Goal: Information Seeking & Learning: Learn about a topic

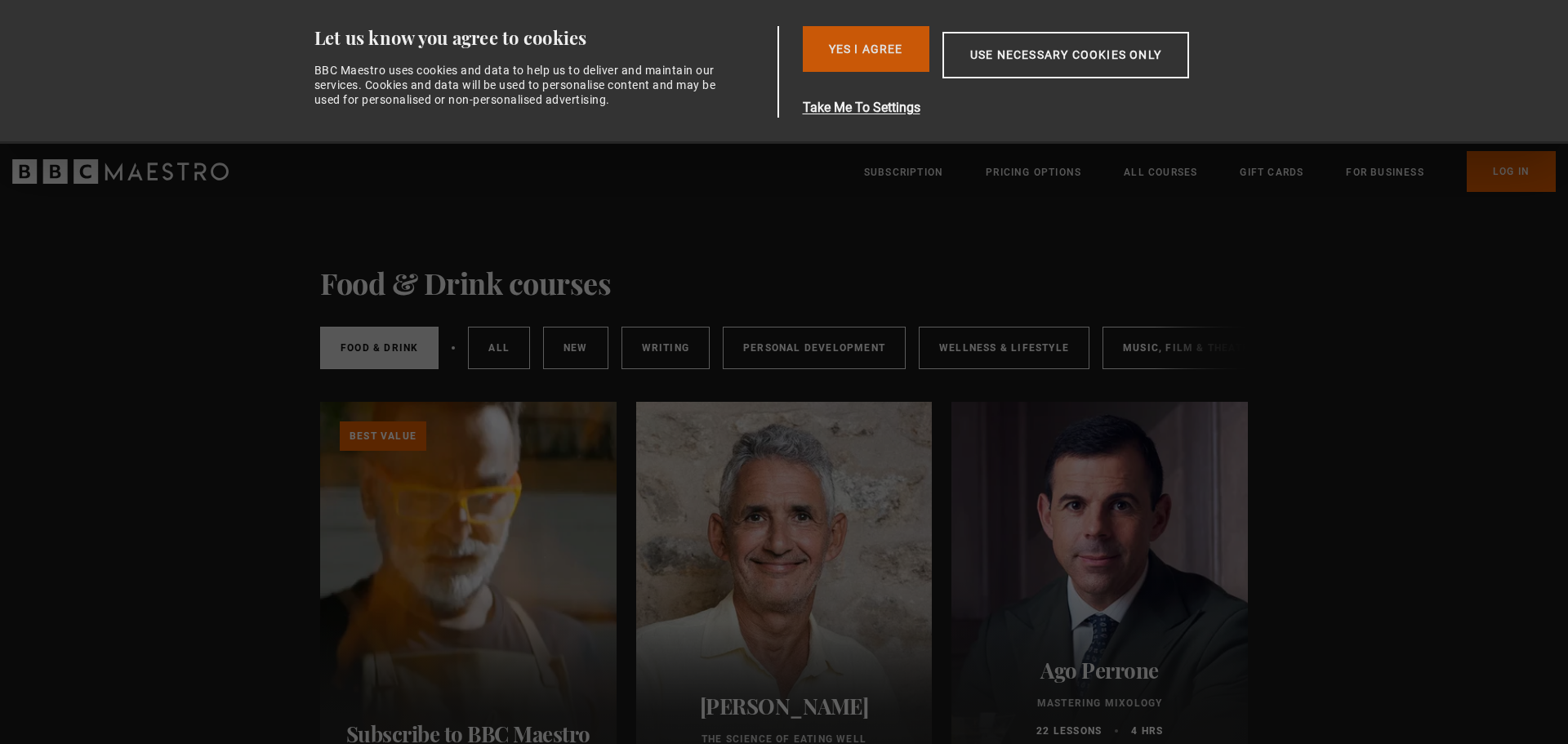
click at [838, 53] on button "Yes I Agree" at bounding box center [866, 48] width 127 height 45
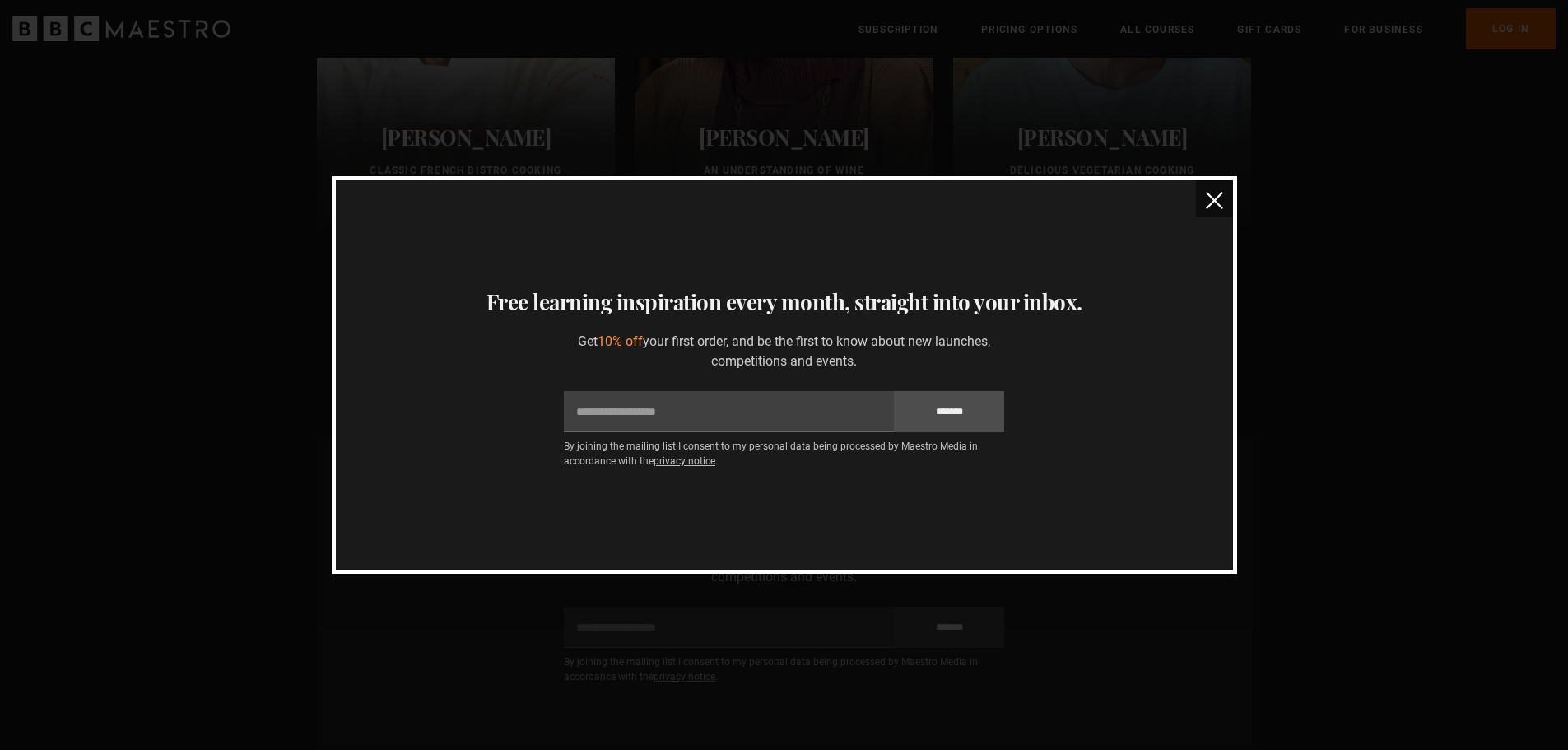
scroll to position [906, 0]
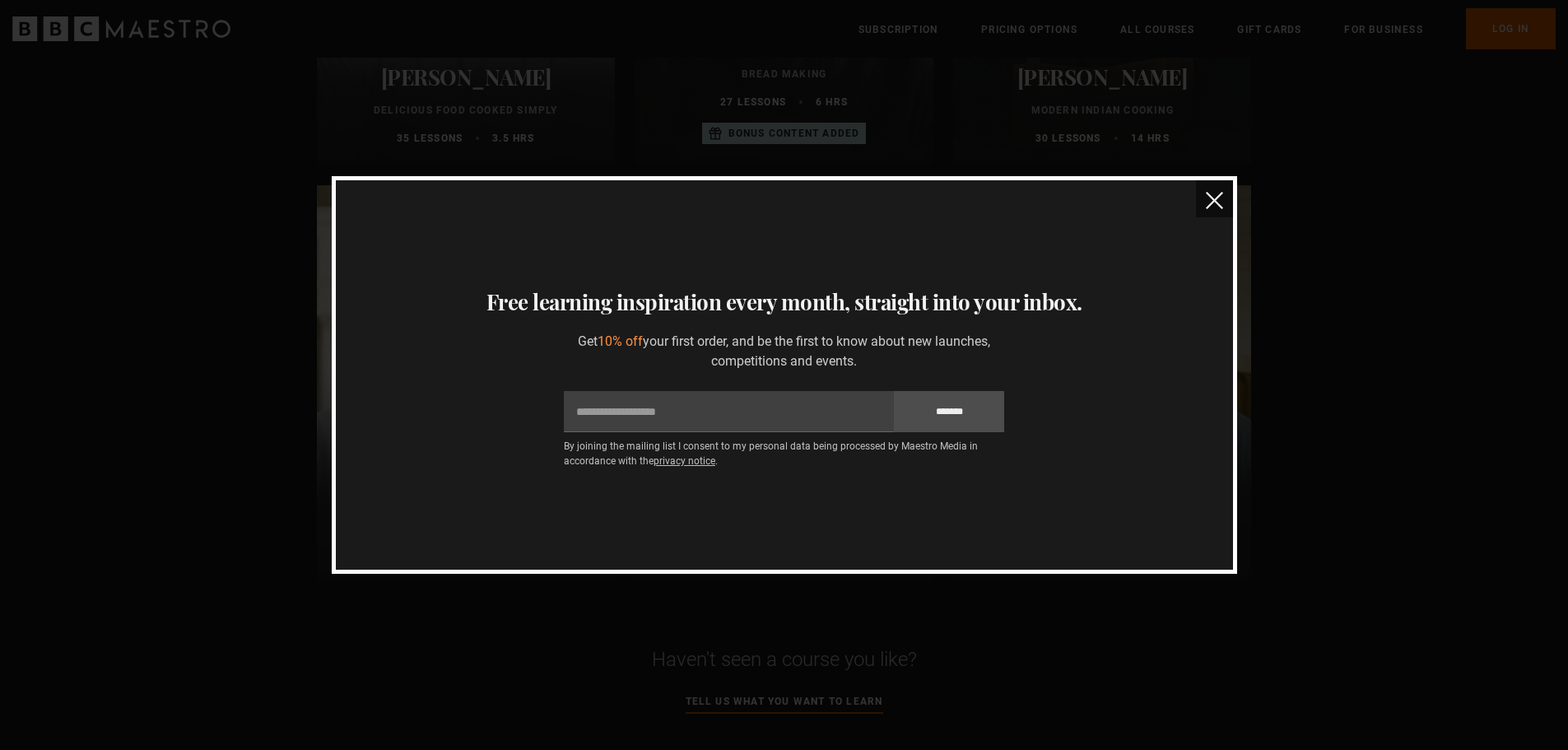
click at [1213, 192] on img "close" at bounding box center [1214, 200] width 17 height 17
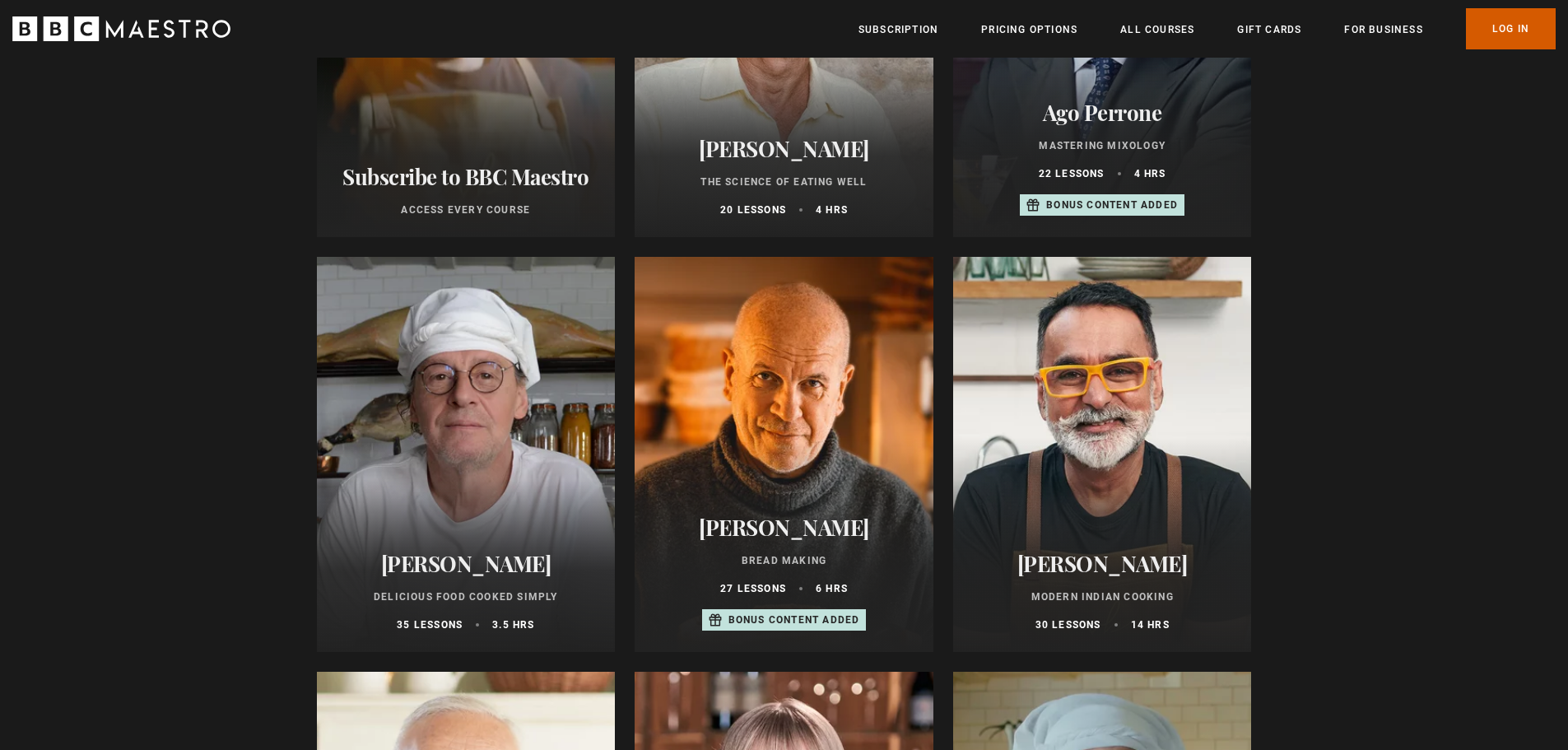
scroll to position [412, 0]
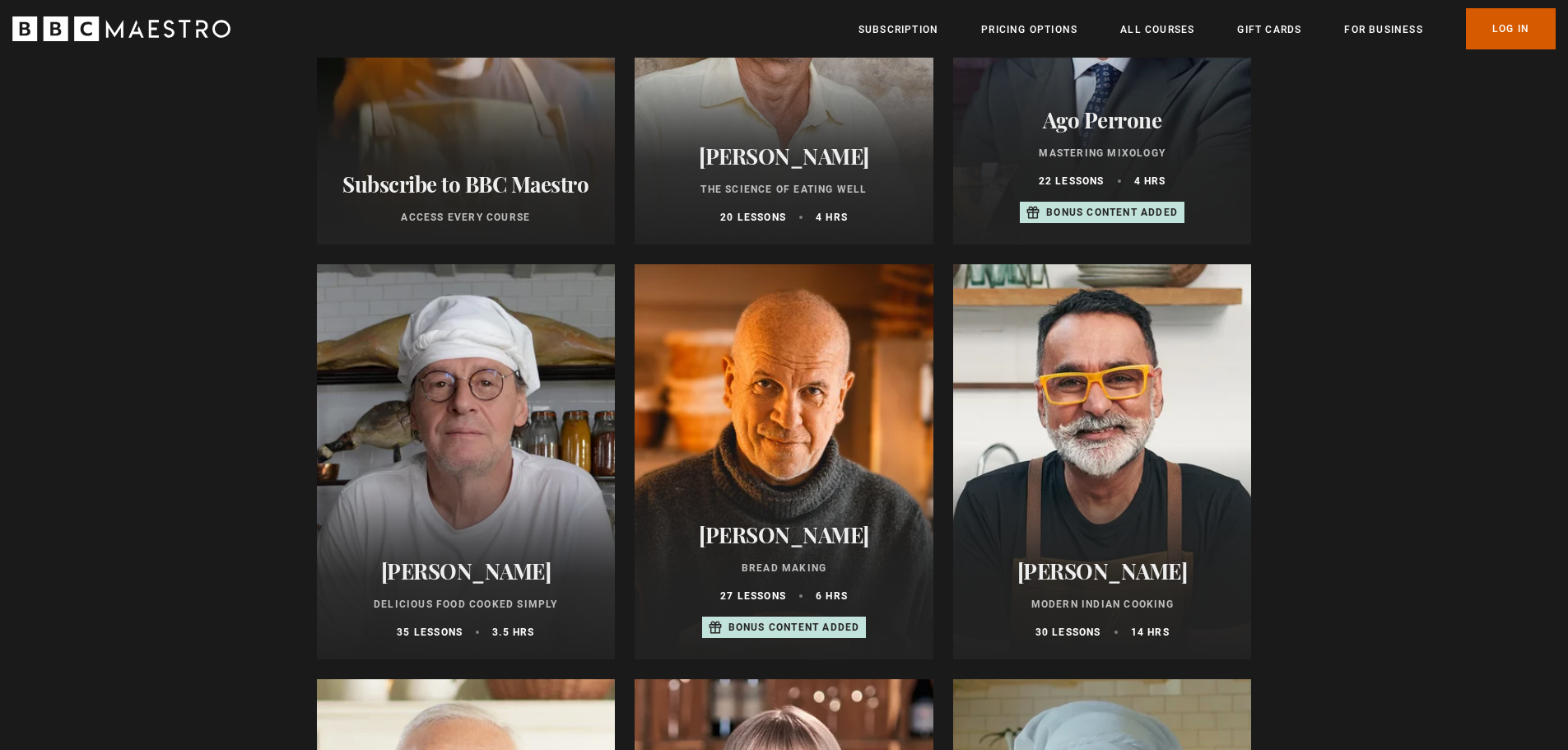
click at [1487, 21] on link "Log In" at bounding box center [1511, 29] width 90 height 41
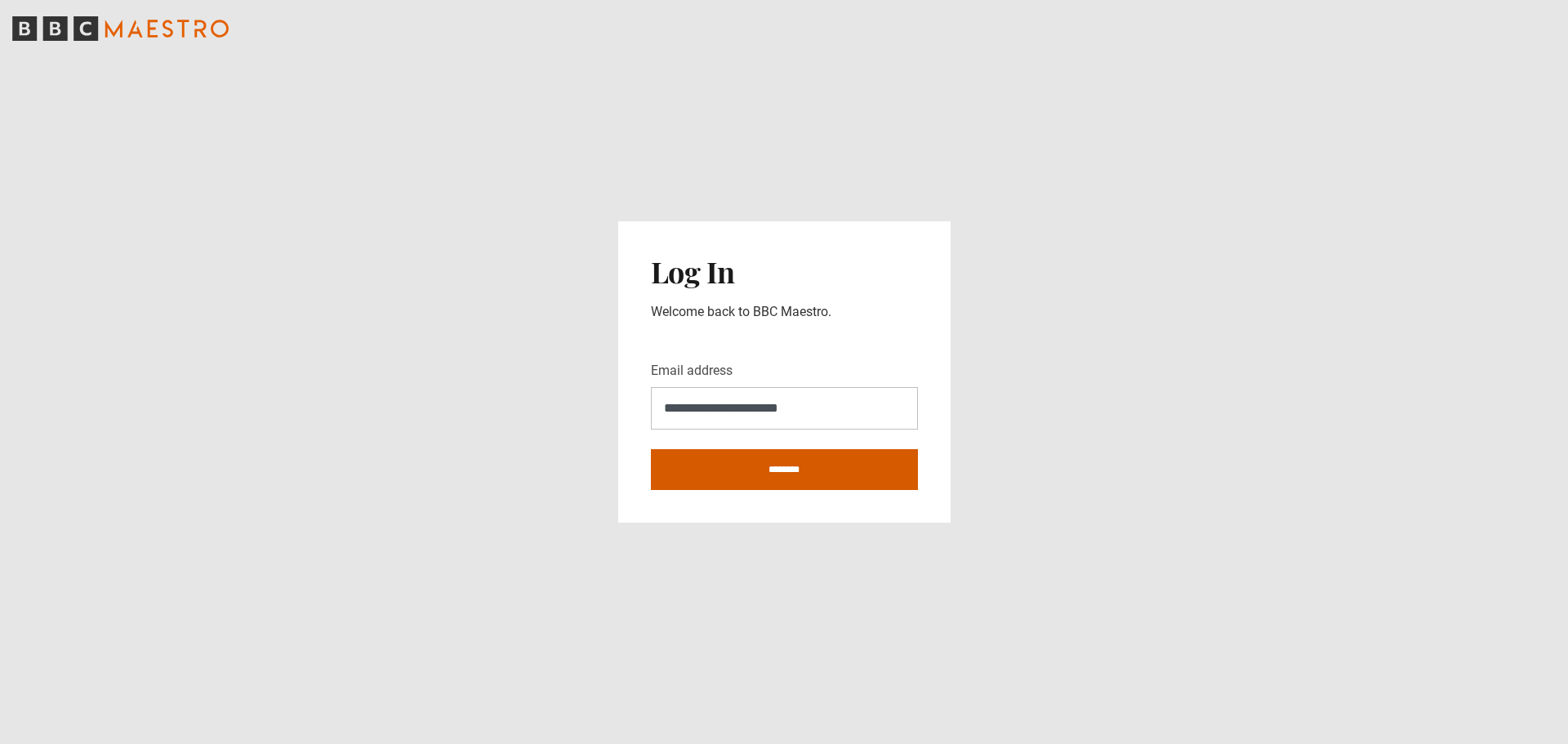
type input "**********"
click at [739, 460] on input "********" at bounding box center [784, 470] width 267 height 41
type input "**********"
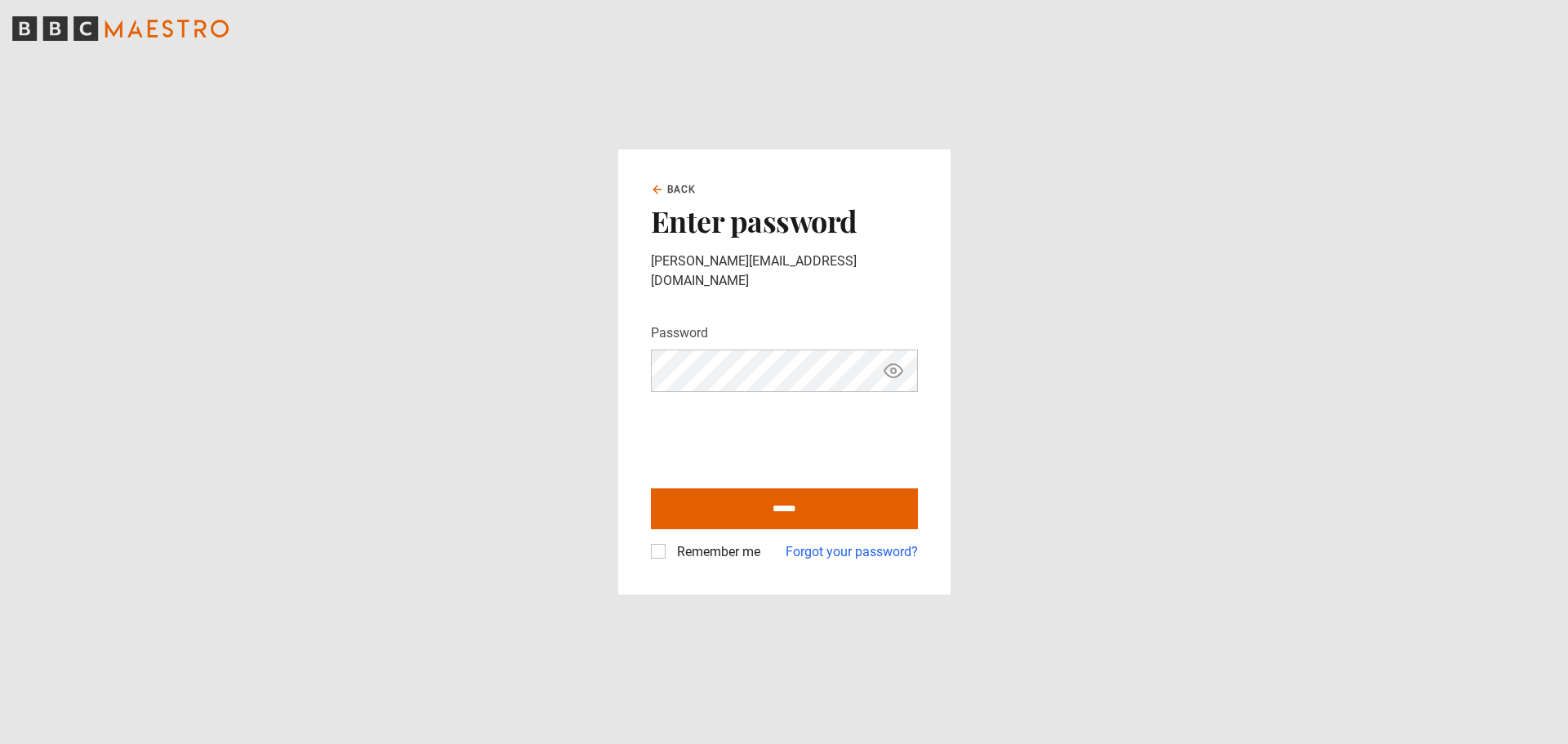
click at [671, 542] on label "Remember me" at bounding box center [715, 552] width 90 height 20
click at [743, 508] on input "******" at bounding box center [784, 509] width 267 height 41
type input "**********"
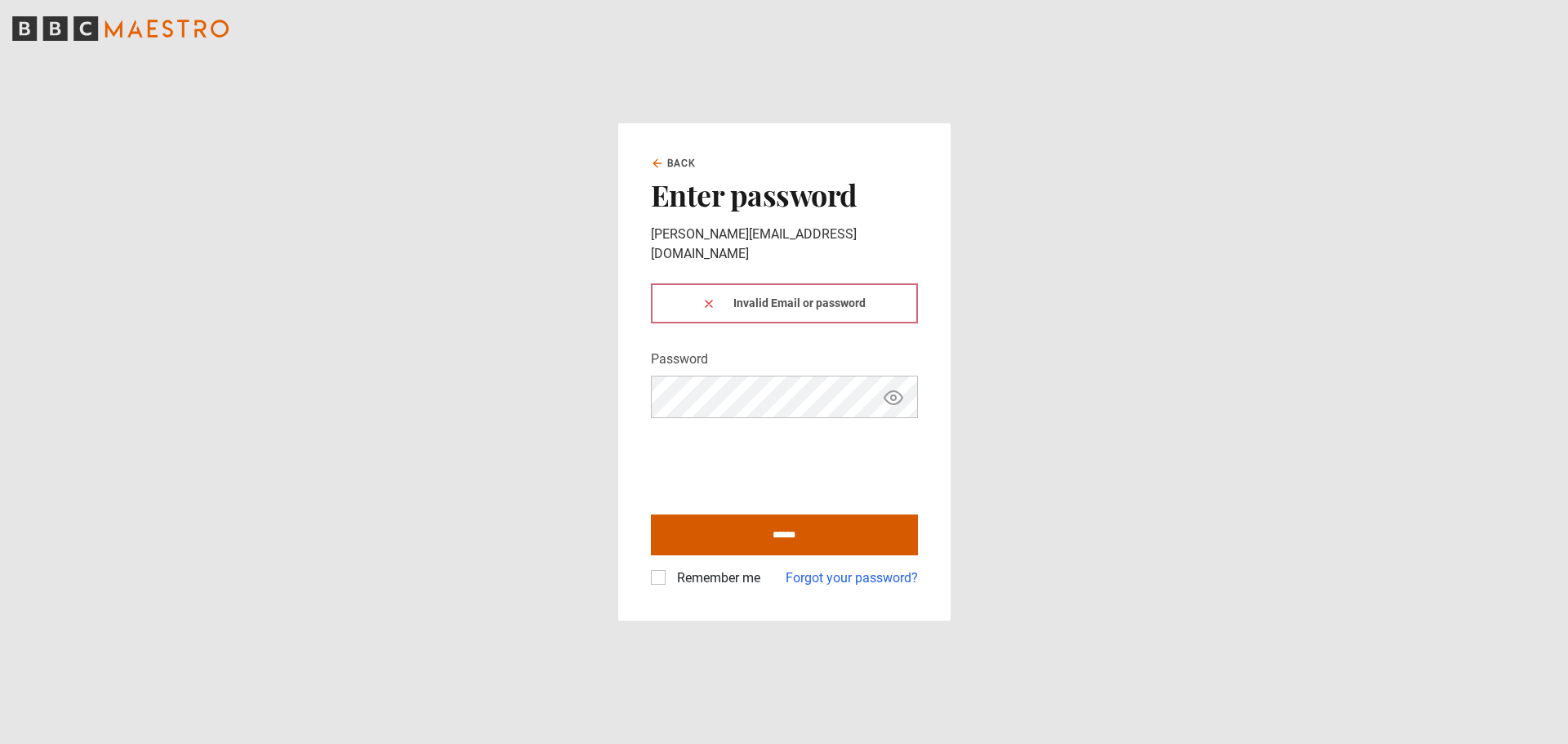
click at [707, 533] on input "******" at bounding box center [784, 535] width 267 height 41
type input "**********"
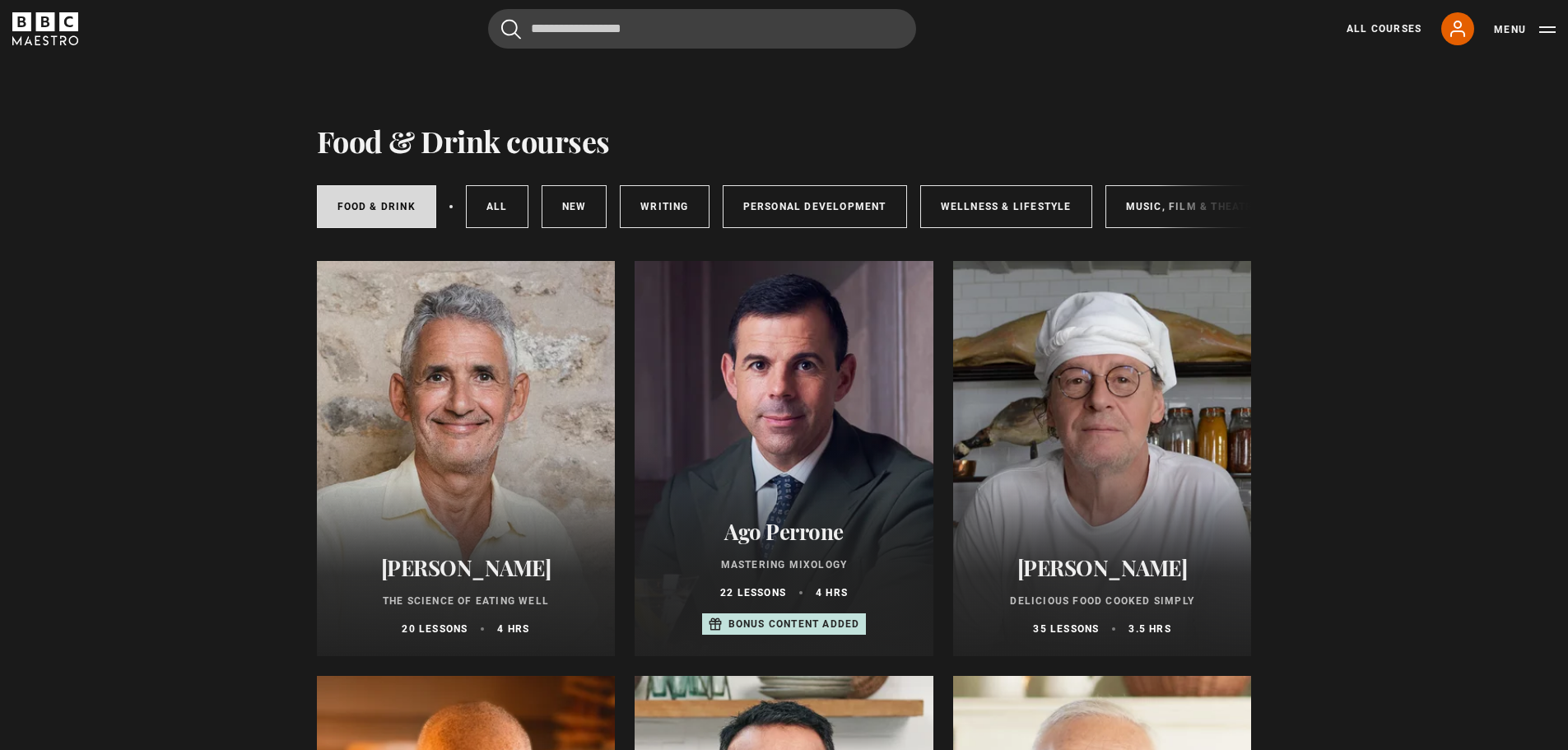
click at [1365, 17] on div "All Courses My Account Search Menu" at bounding box center [1441, 29] width 229 height 33
click at [1365, 24] on link "All Courses" at bounding box center [1384, 29] width 75 height 14
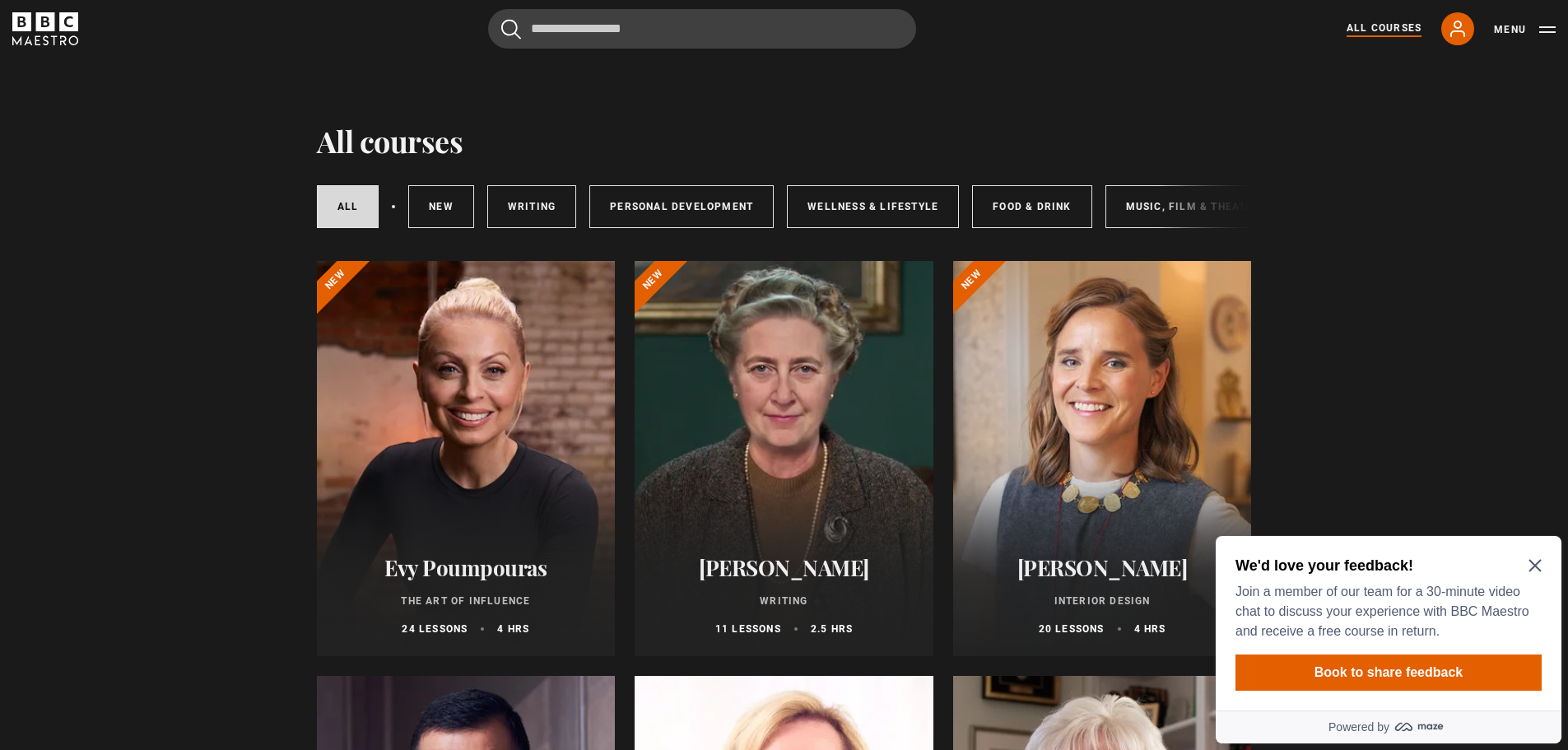
click at [1534, 567] on icon "Close Maze Prompt" at bounding box center [1535, 567] width 13 height 13
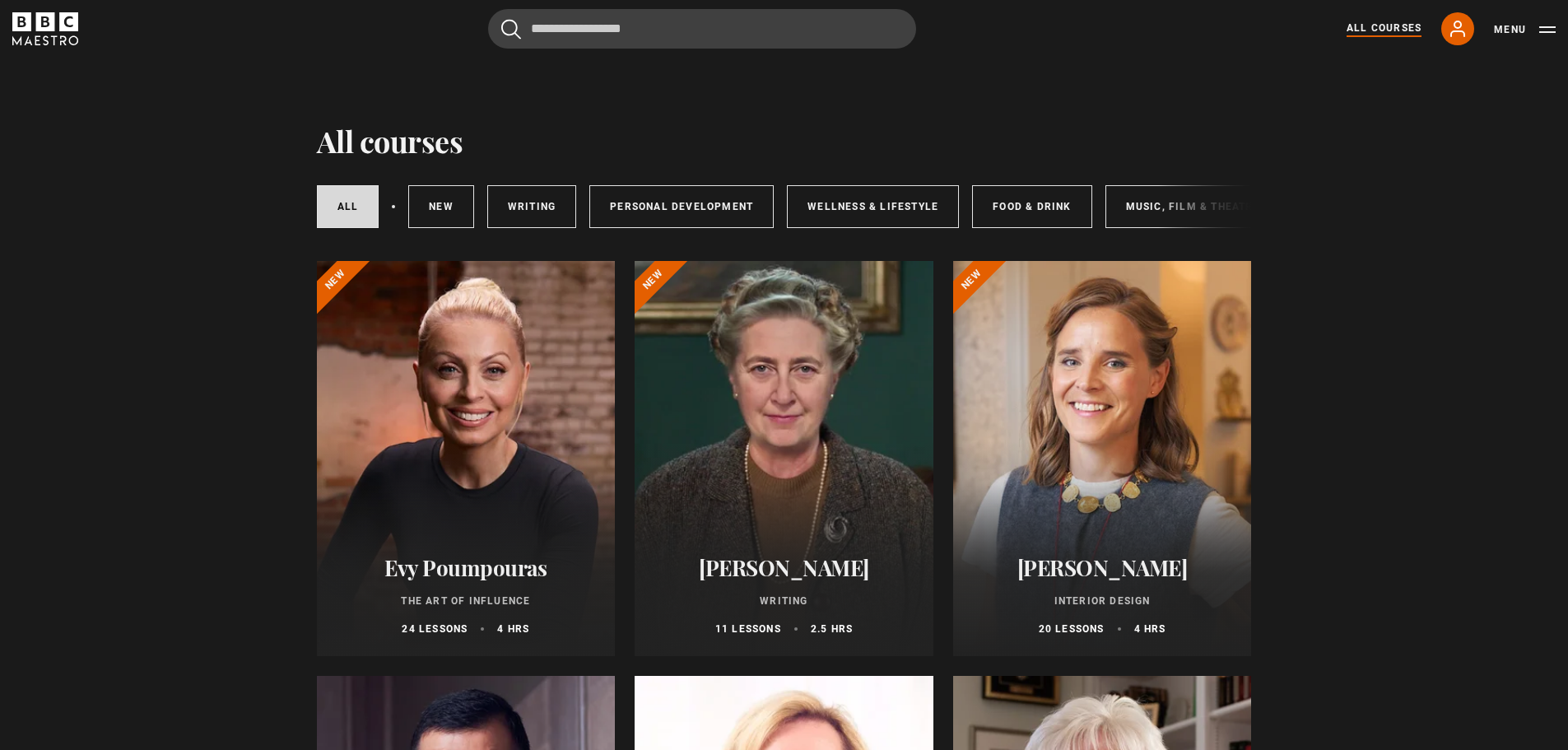
click at [483, 443] on div at bounding box center [466, 458] width 298 height 395
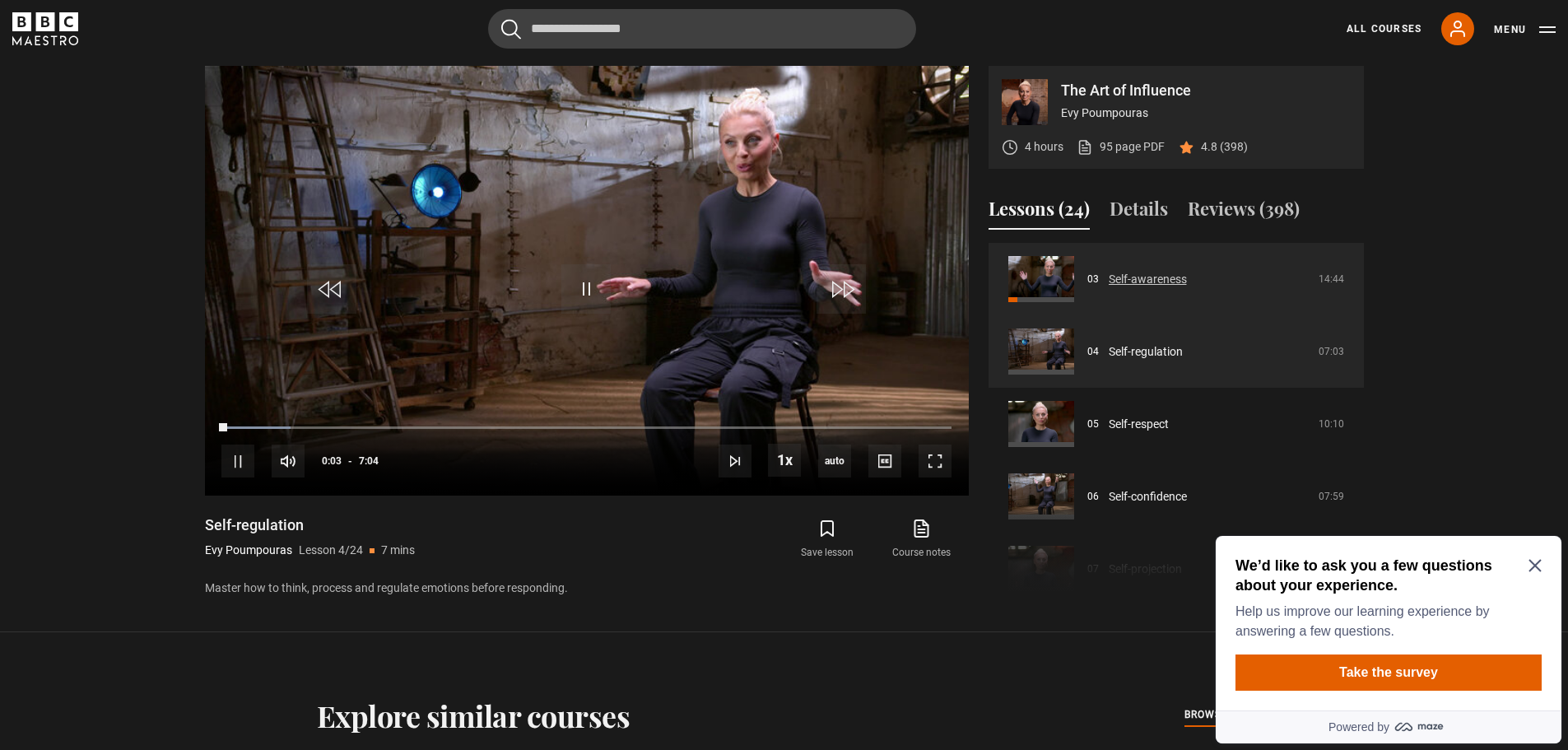
click at [1148, 282] on link "Self-awareness" at bounding box center [1147, 279] width 78 height 17
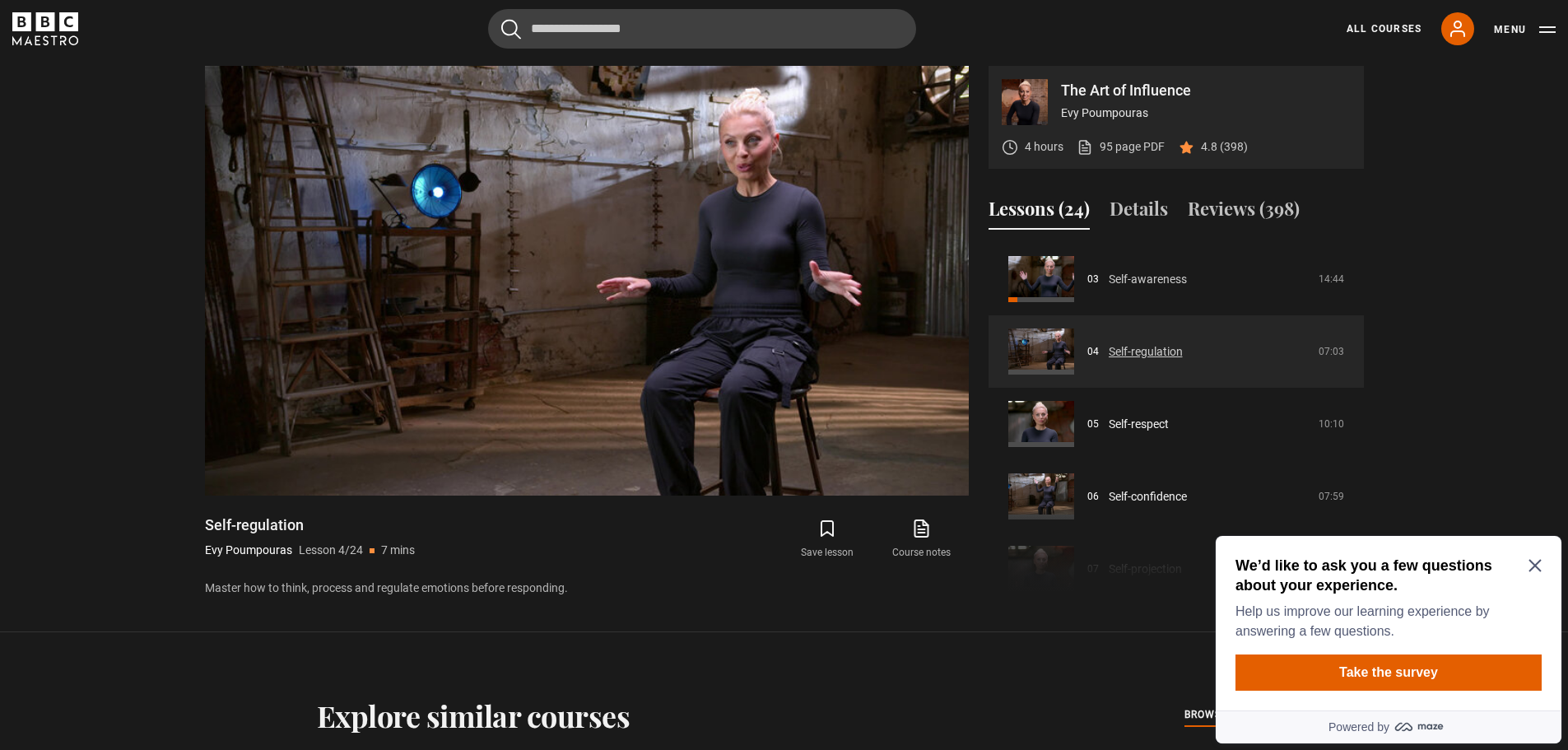
scroll to position [32, 0]
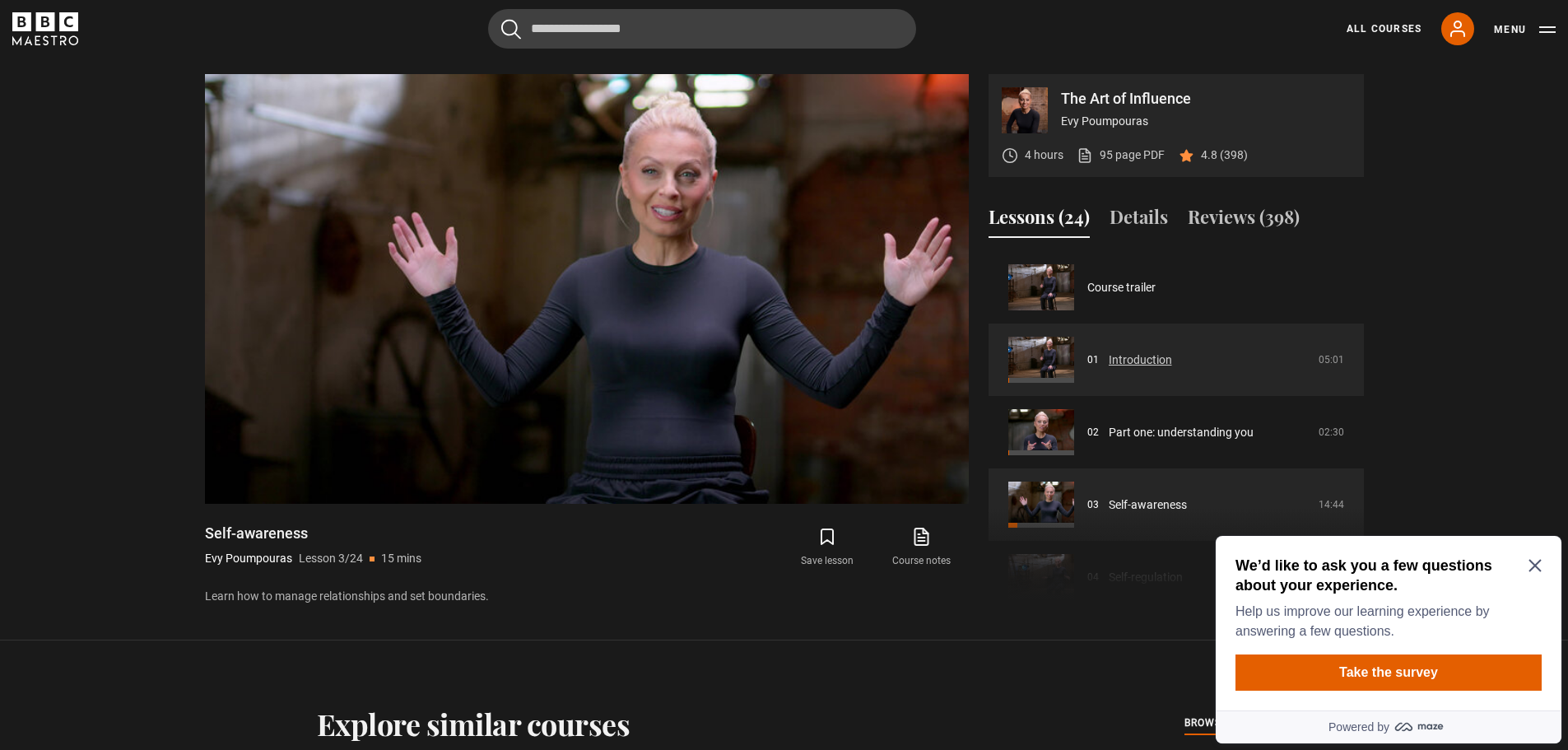
scroll to position [758, 0]
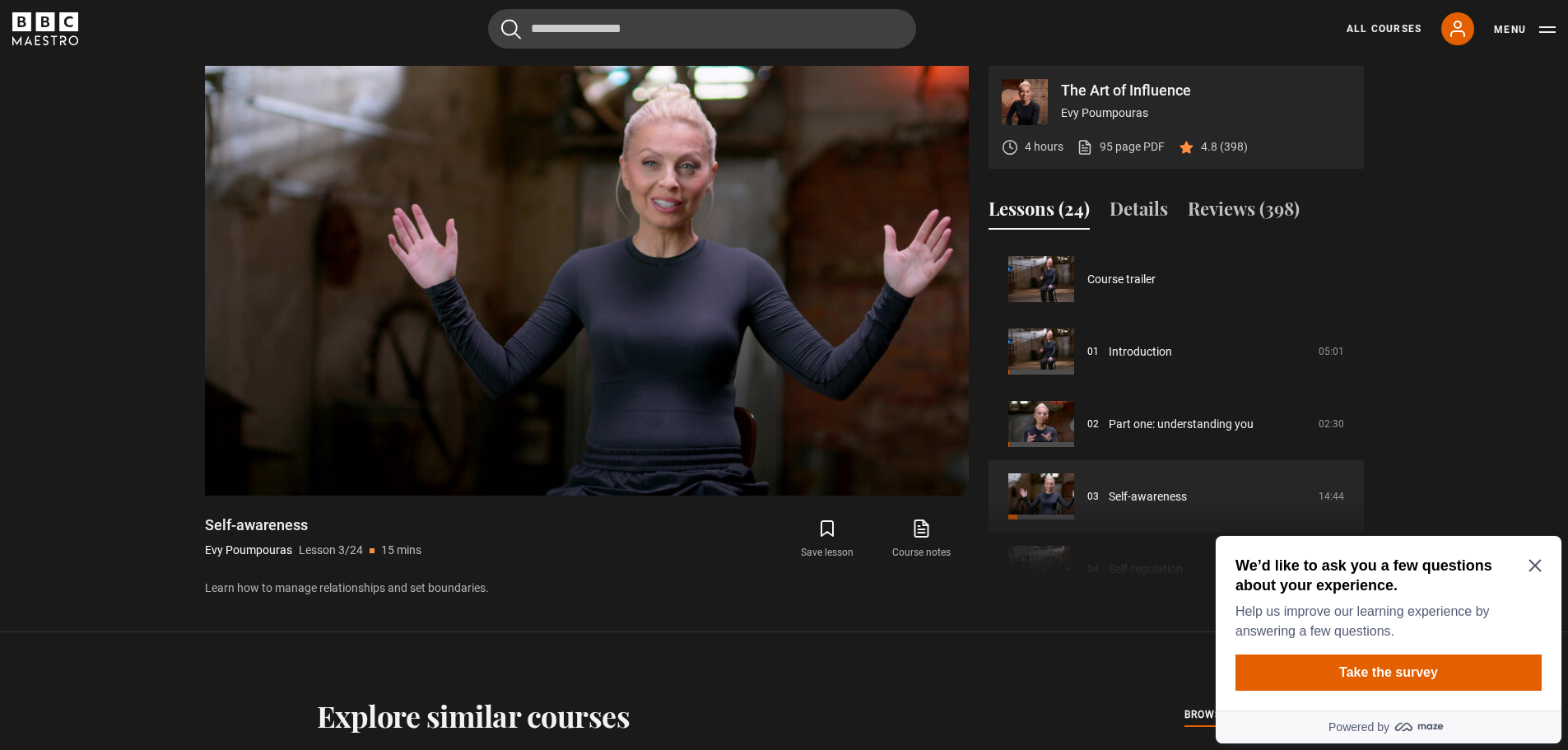
click at [1529, 560] on icon "Close Maze Prompt" at bounding box center [1535, 566] width 13 height 13
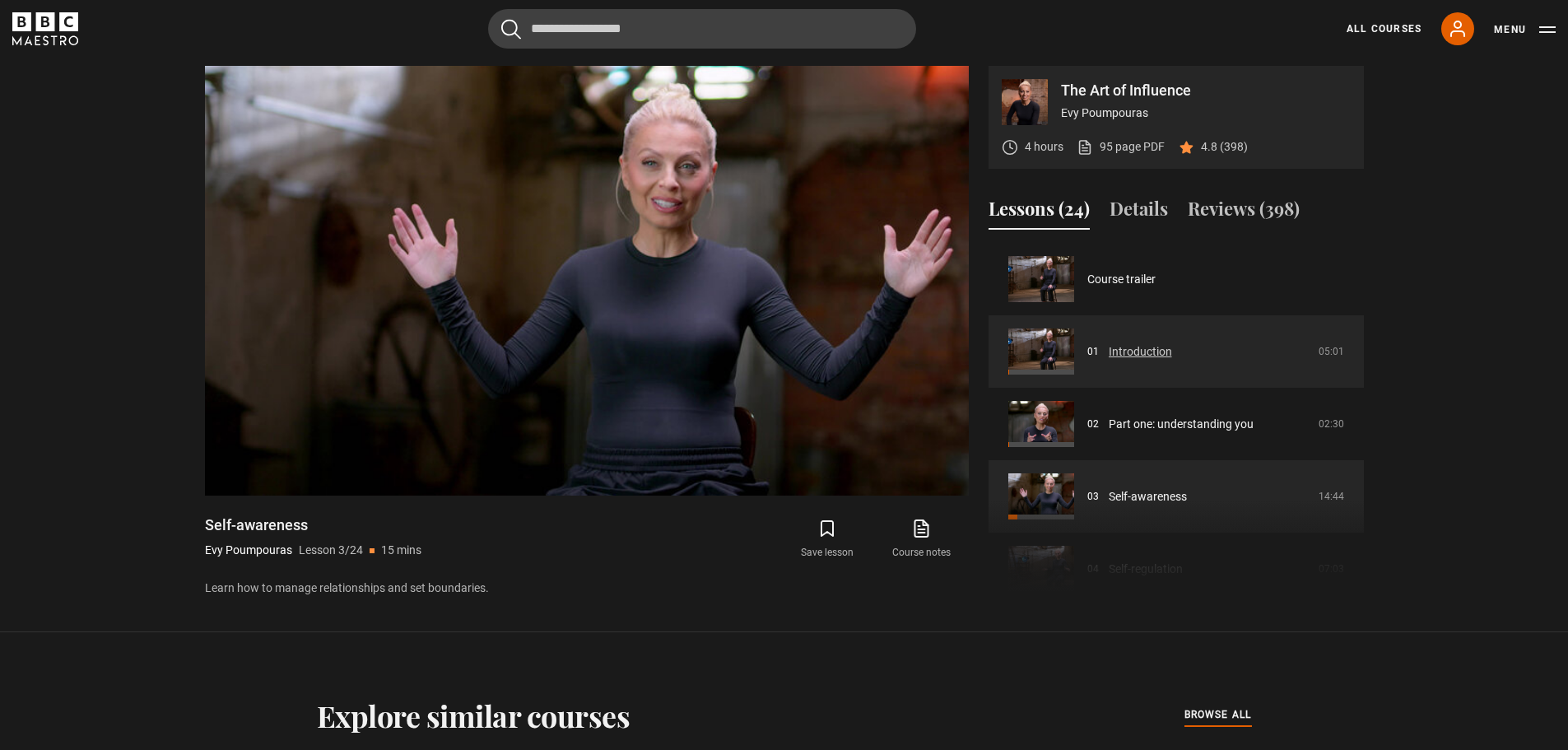
click at [1126, 350] on link "Introduction" at bounding box center [1140, 352] width 63 height 17
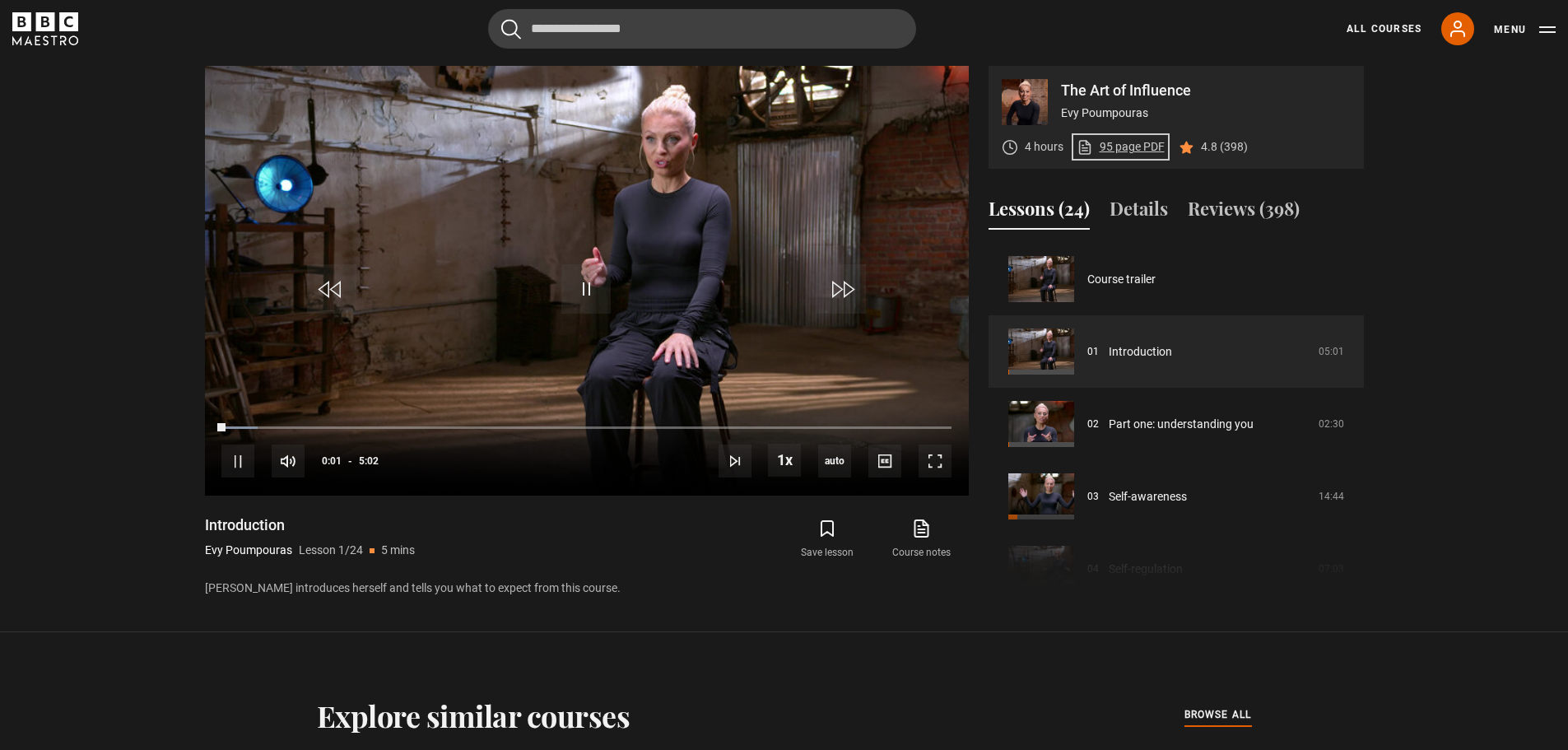
click at [1112, 143] on link "95 page PDF (opens in new tab)" at bounding box center [1121, 147] width 88 height 17
click at [592, 258] on video "Video Player" at bounding box center [587, 281] width 764 height 430
click at [596, 286] on span "Video Player" at bounding box center [585, 289] width 49 height 49
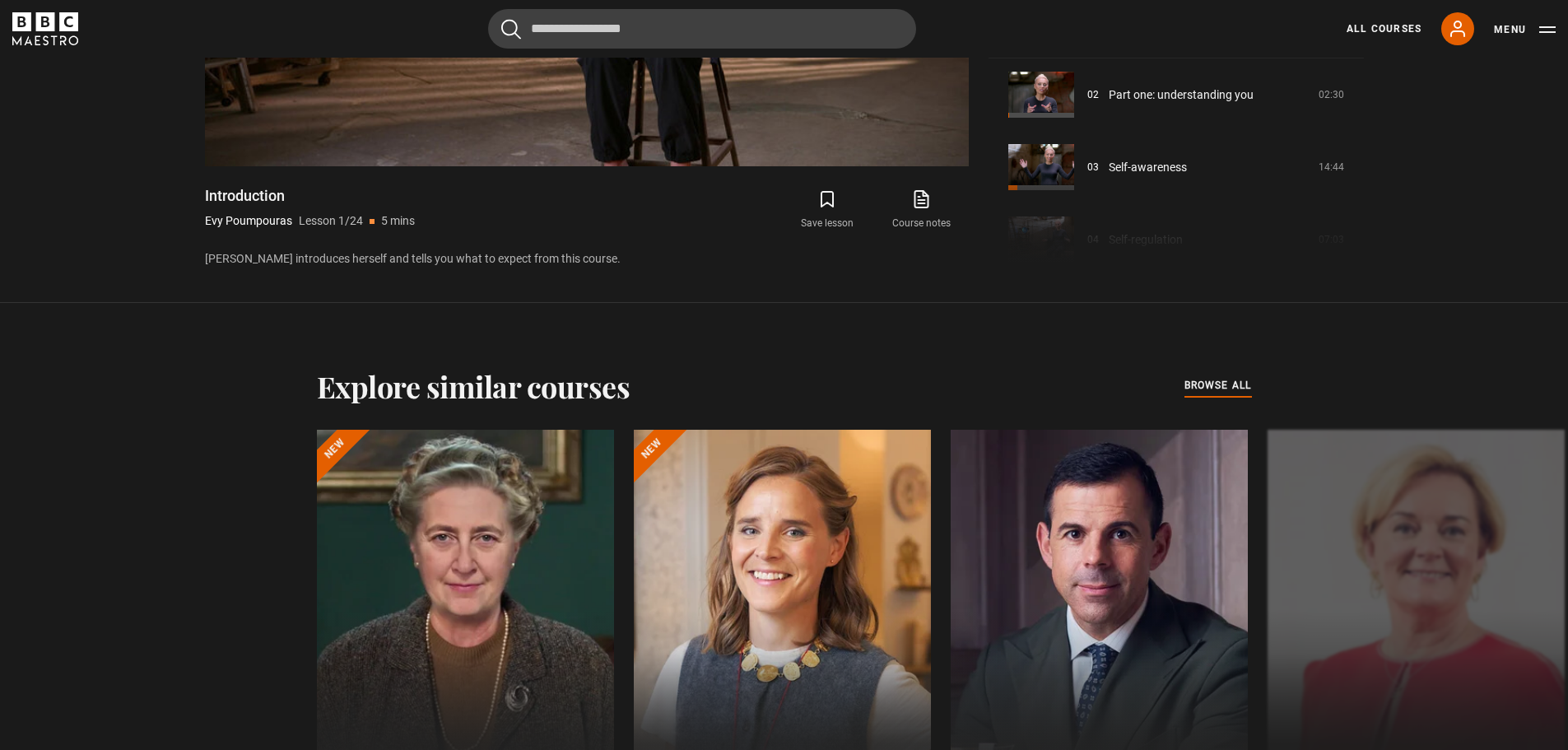
scroll to position [594, 0]
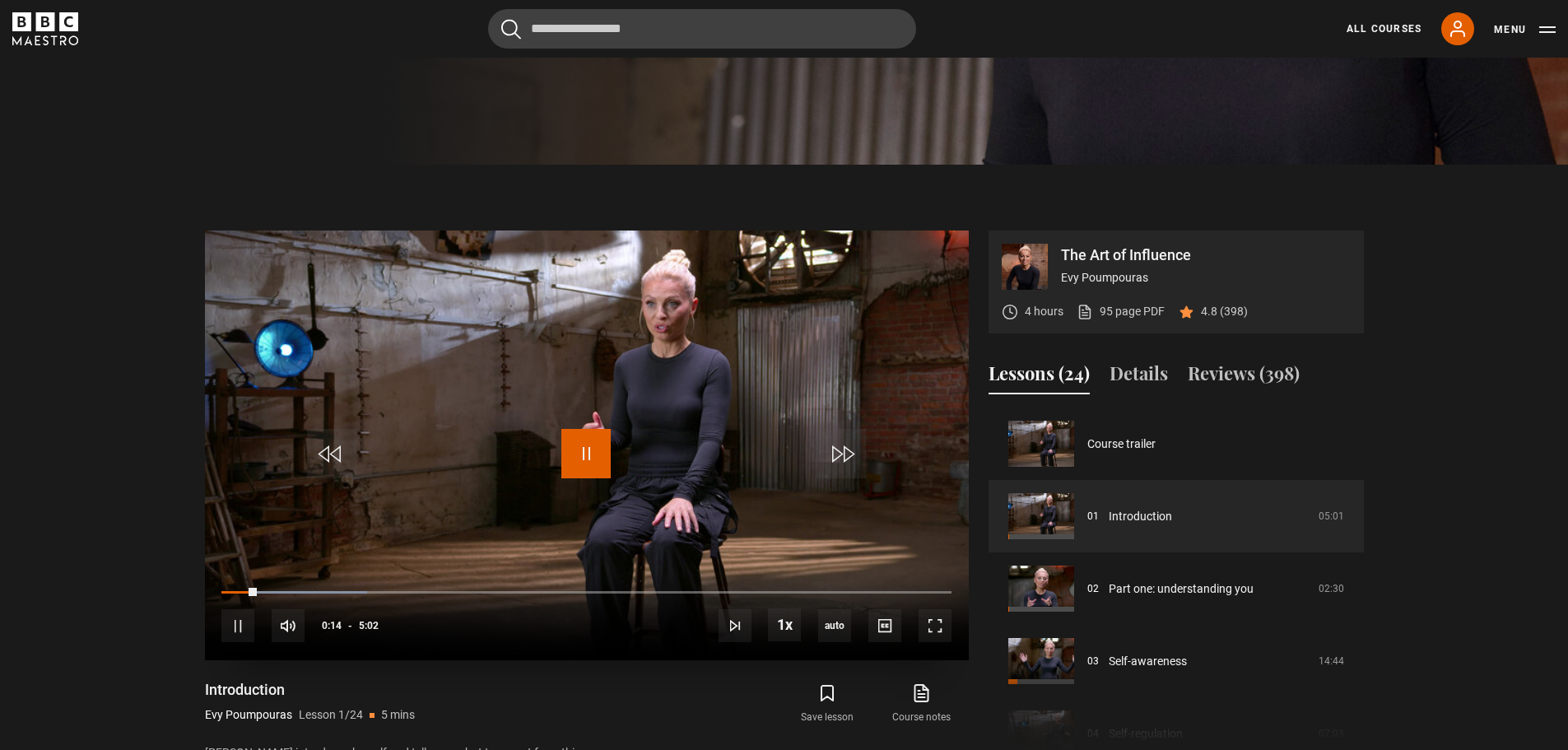
click at [580, 440] on span "Video Player" at bounding box center [585, 453] width 49 height 49
click at [1267, 372] on button "Reviews (398)" at bounding box center [1243, 377] width 112 height 34
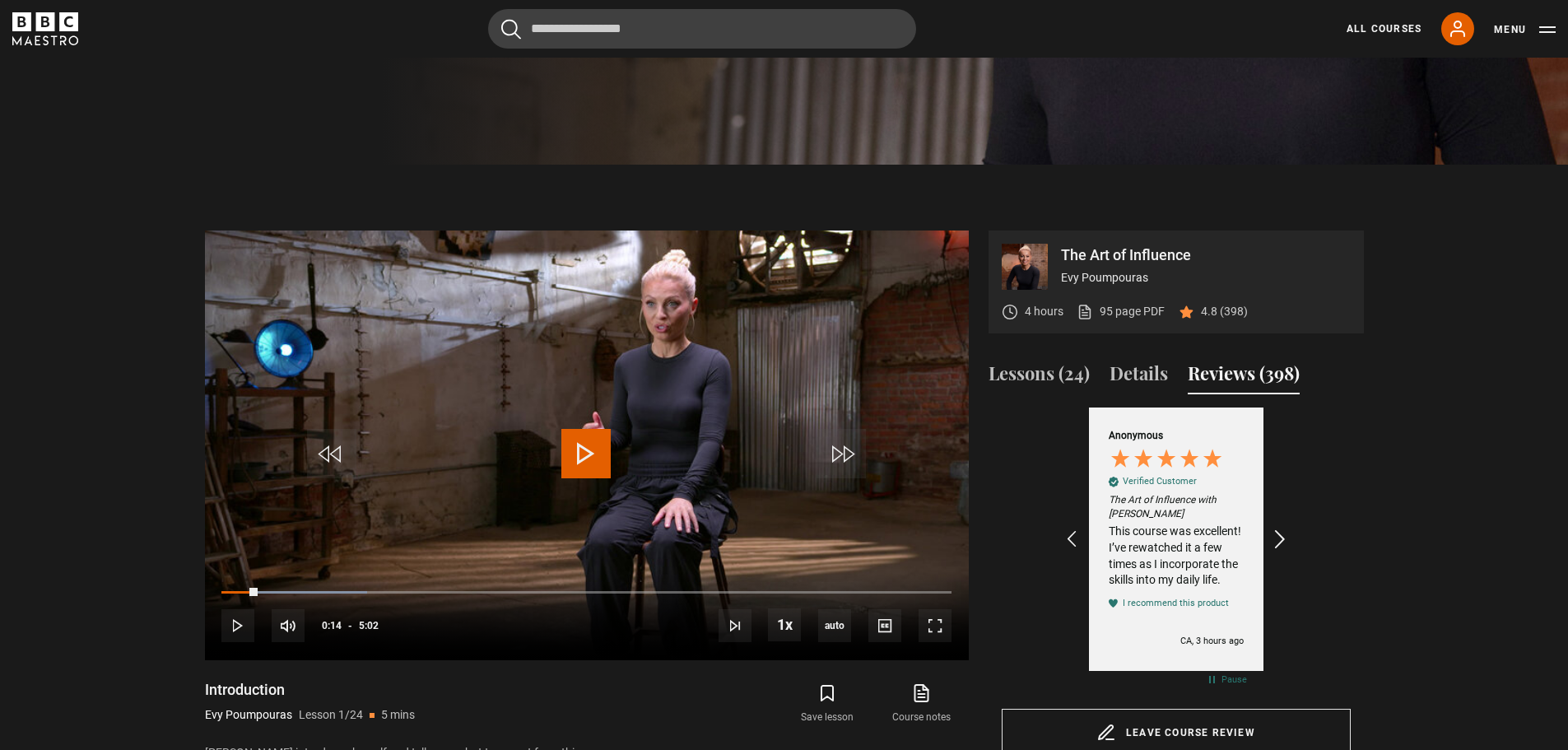
click at [1281, 538] on icon "REVIEWS.io Carousel Scroll Right" at bounding box center [1280, 540] width 23 height 23
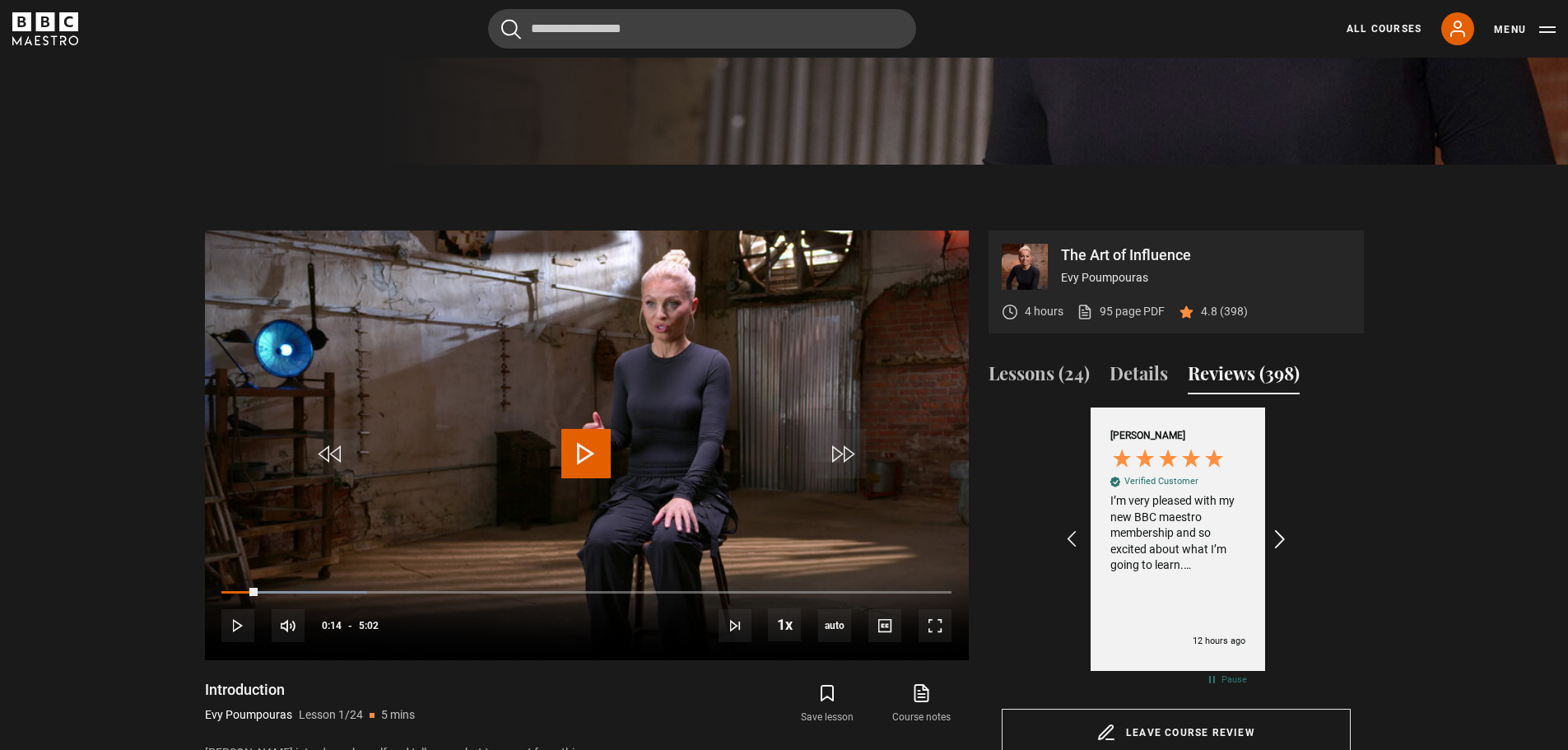
scroll to position [0, 191]
click at [1281, 538] on icon "REVIEWS.io Carousel Scroll Right" at bounding box center [1280, 540] width 23 height 23
click at [1434, 278] on section "The Art of Influence Evy Poumpouras 4 hours 95 page PDF (opens in new tab) 4.8 …" at bounding box center [784, 479] width 1568 height 630
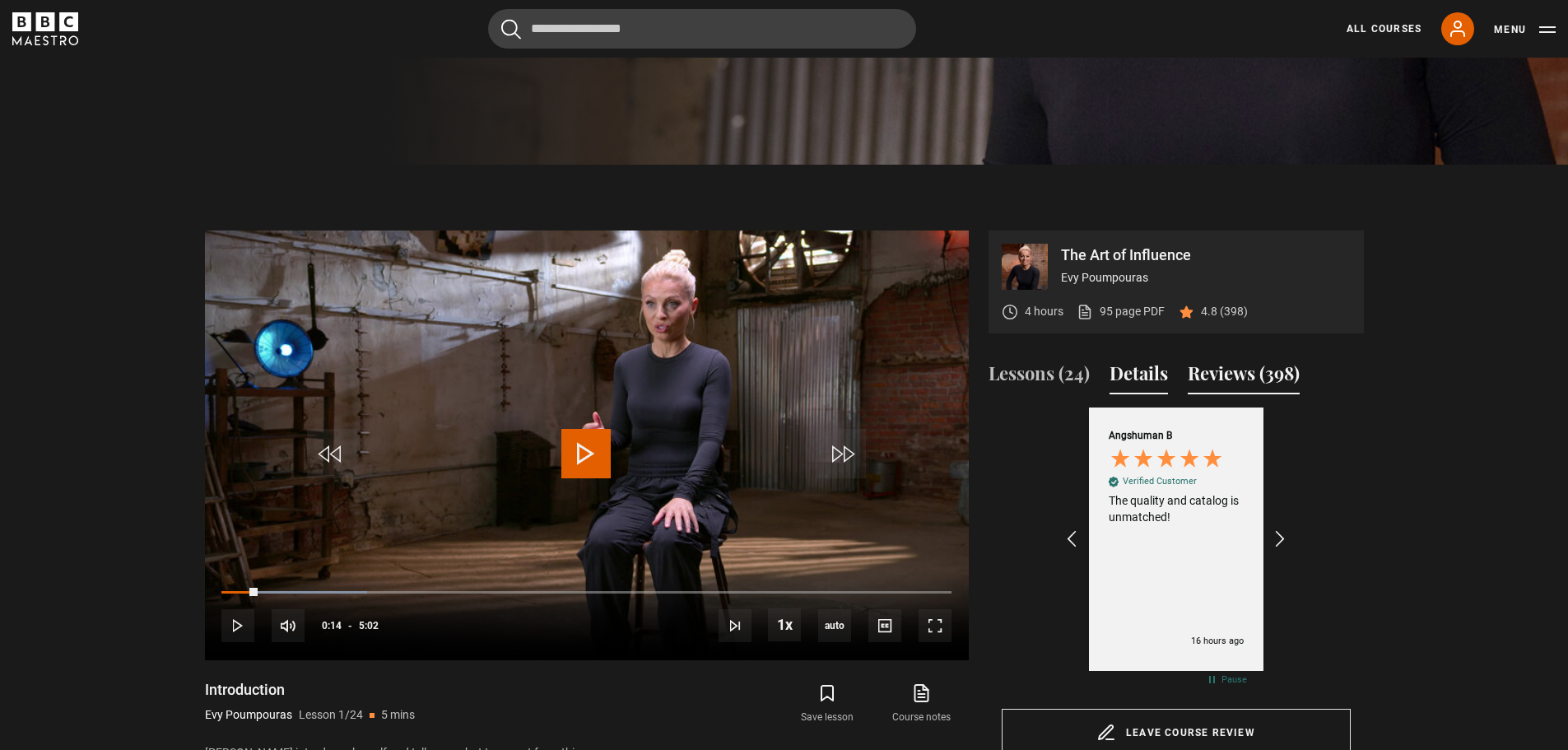
click at [1137, 370] on button "Details" at bounding box center [1138, 377] width 58 height 34
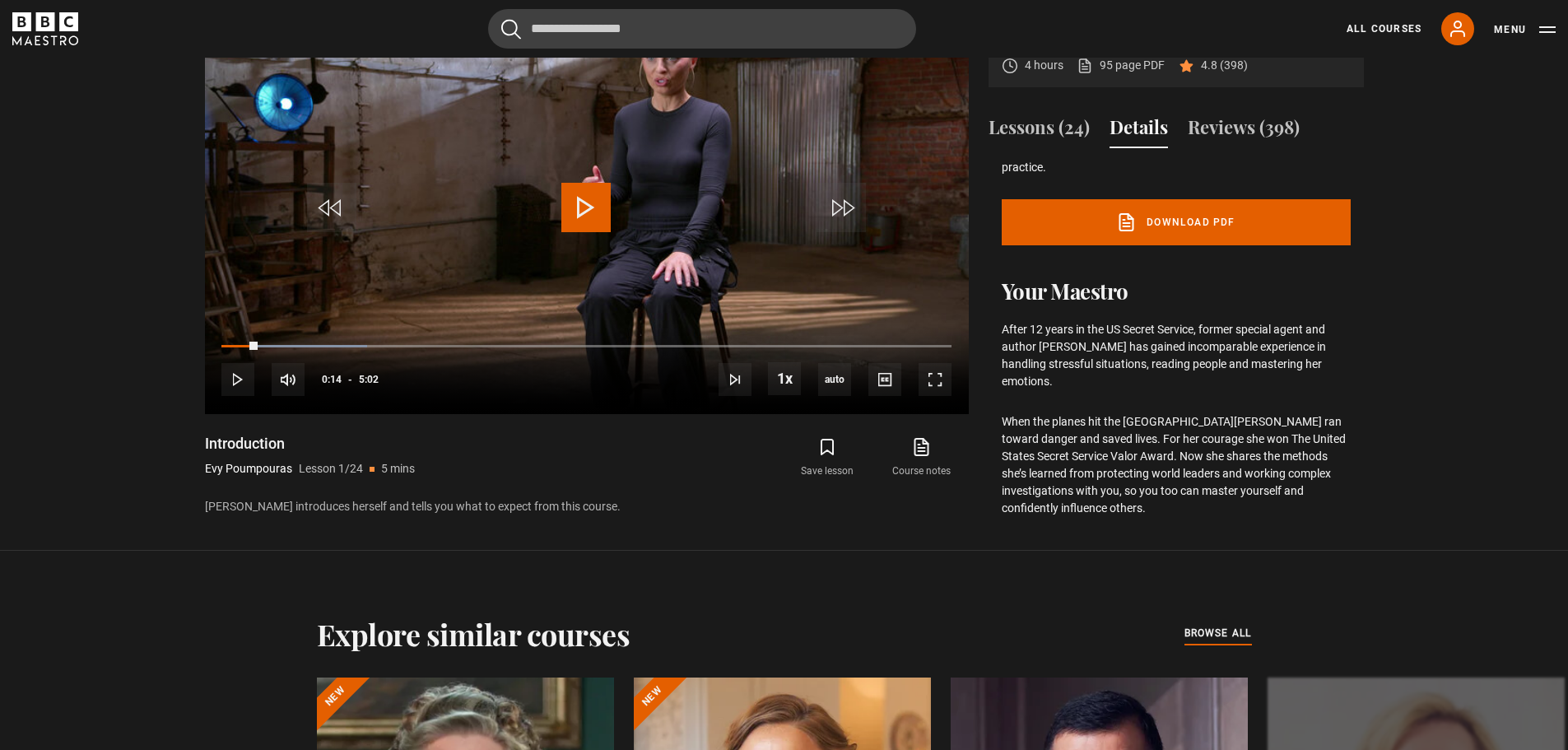
scroll to position [841, 0]
click at [574, 210] on span "Video Player" at bounding box center [585, 206] width 49 height 49
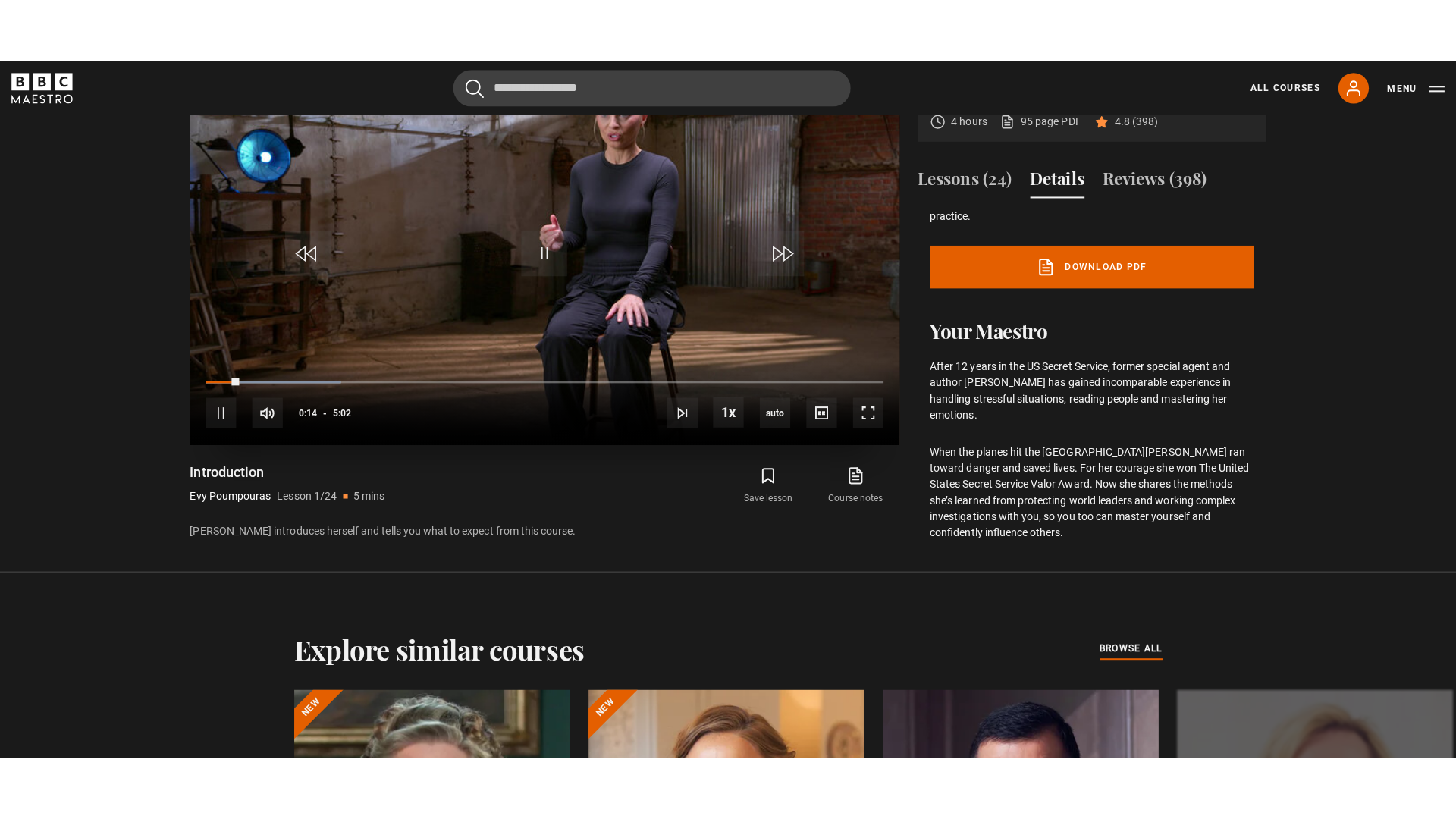
scroll to position [759, 0]
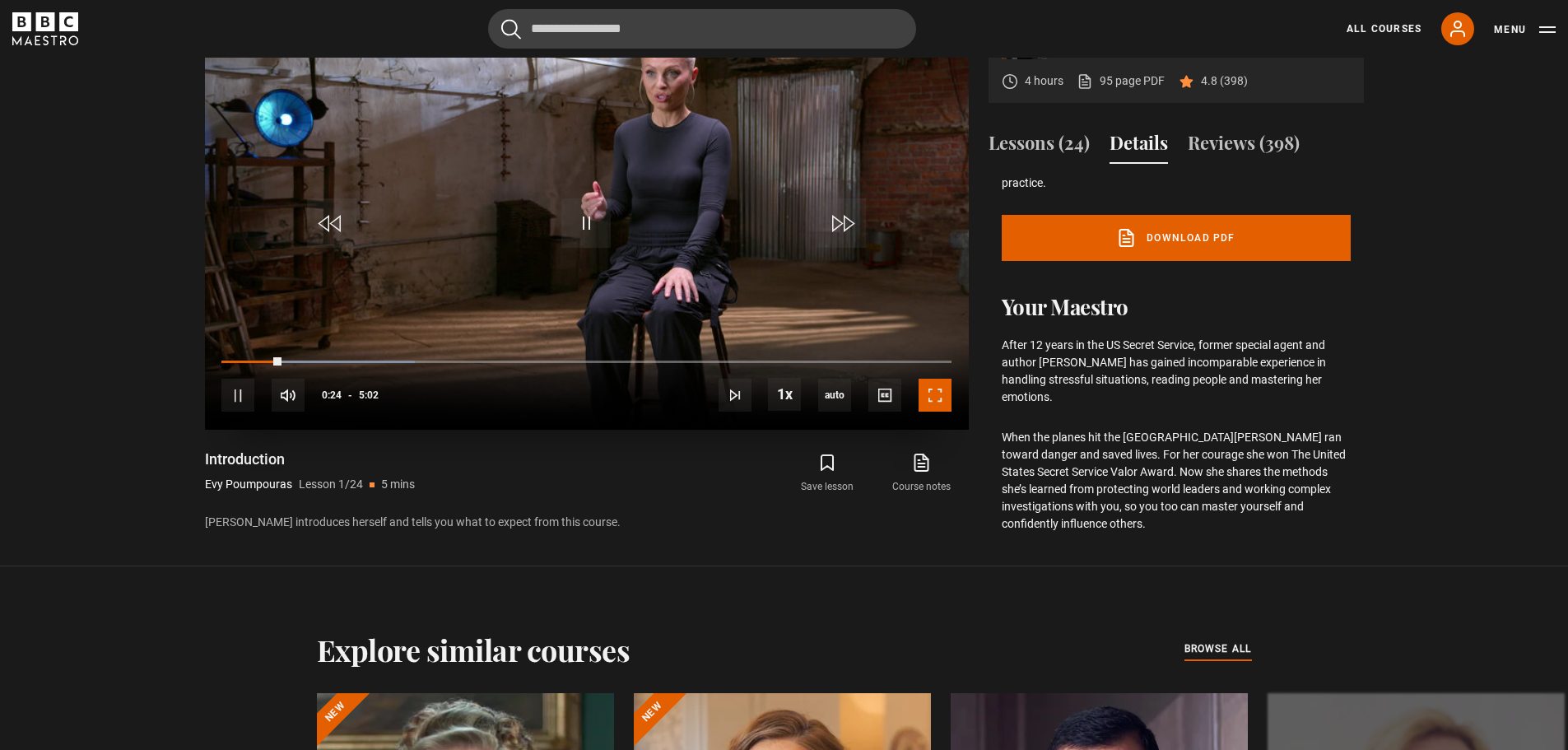
drag, startPoint x: 933, startPoint y: 403, endPoint x: 933, endPoint y: 502, distance: 99.0
click at [933, 403] on span "Video Player" at bounding box center [935, 395] width 33 height 33
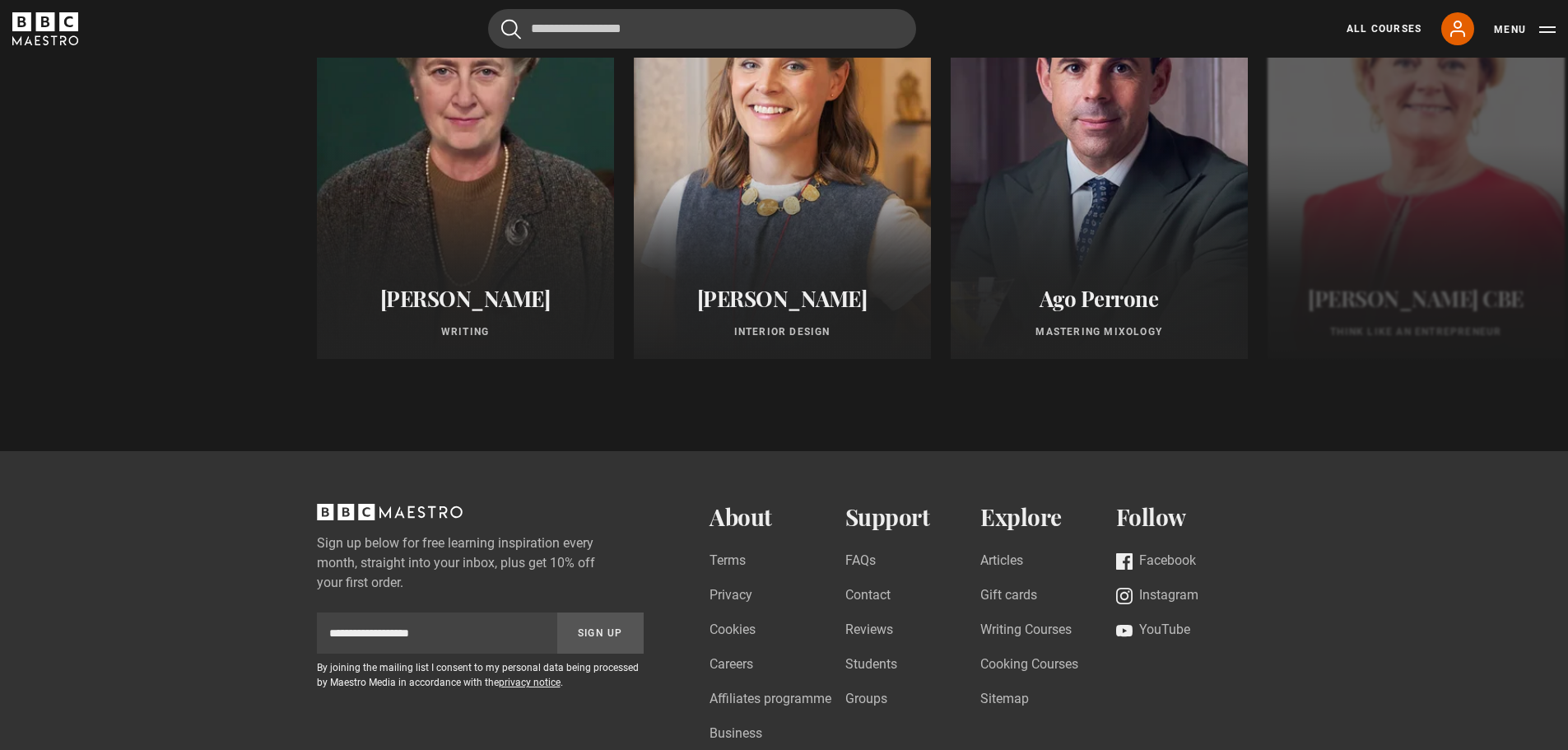
scroll to position [1760, 0]
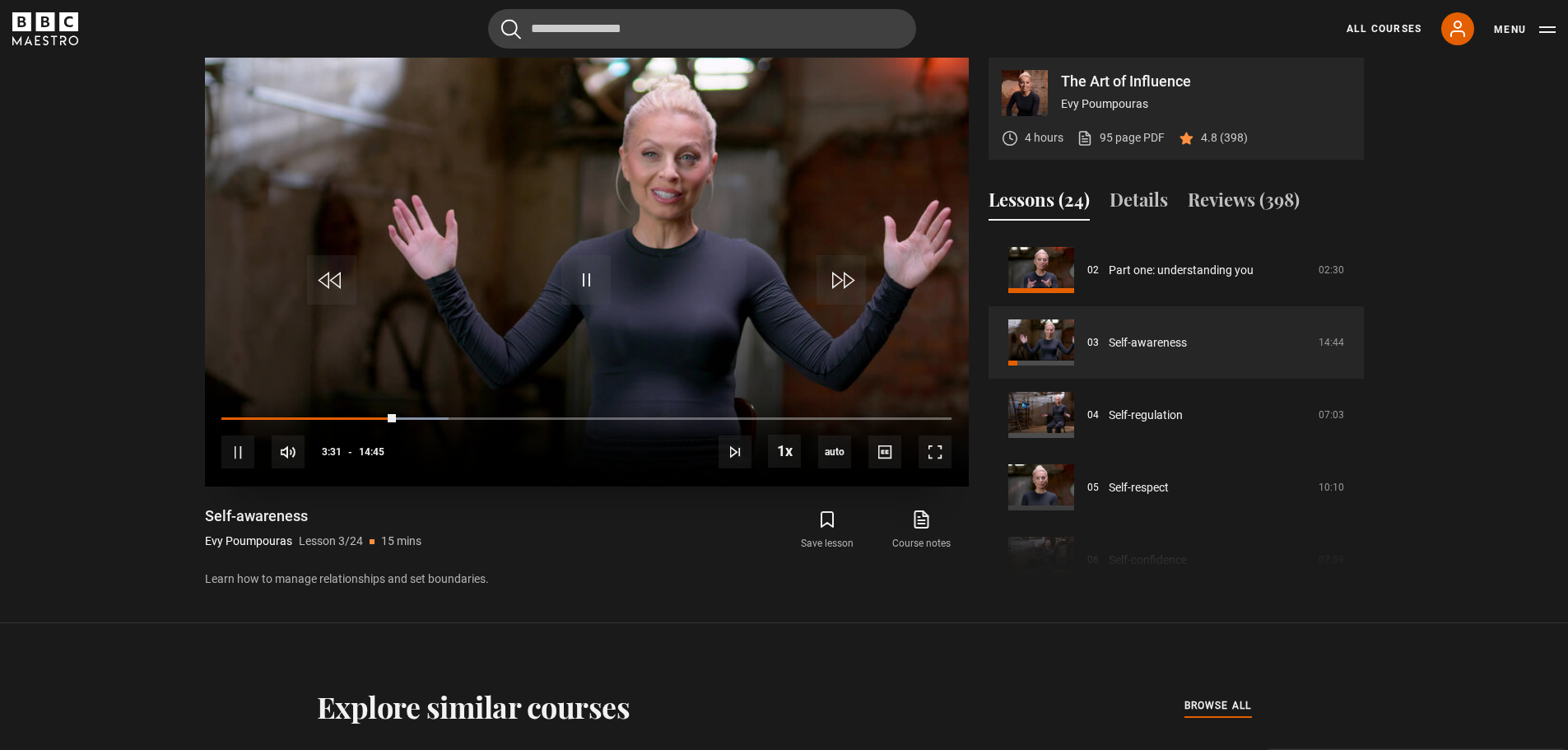
scroll to position [772, 0]
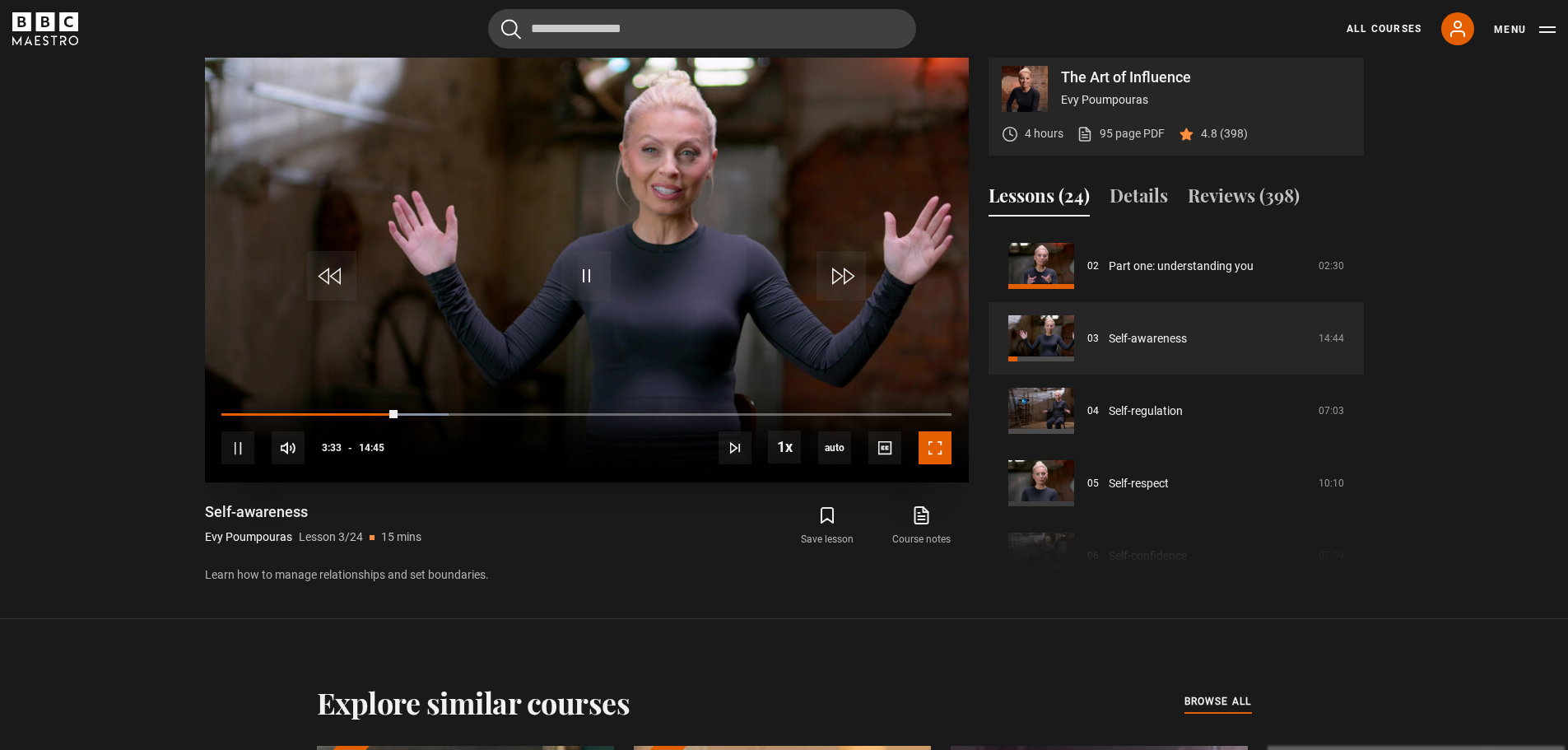
click at [935, 434] on span "Video Player" at bounding box center [935, 448] width 33 height 33
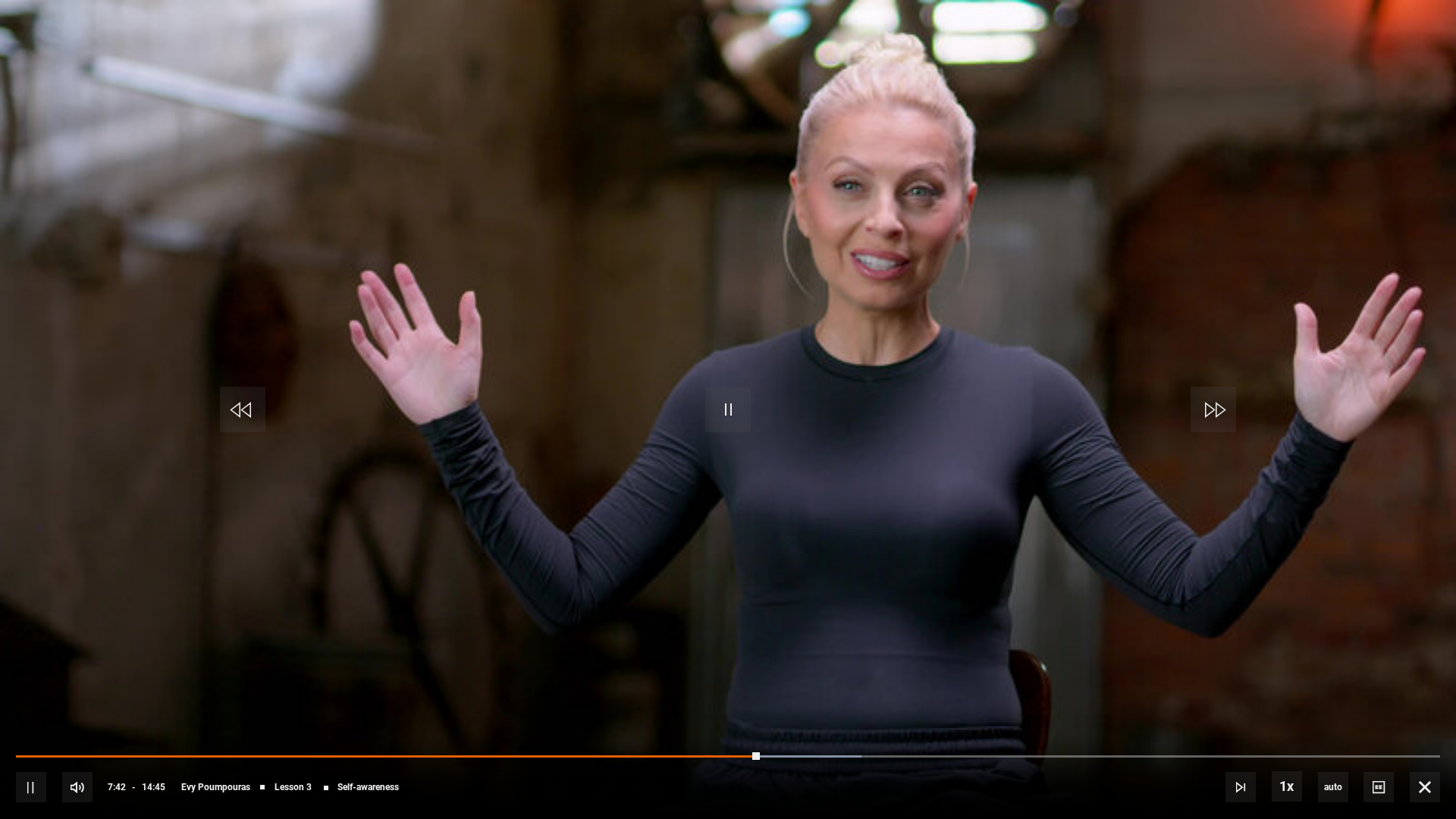
click at [840, 405] on video "Video Player" at bounding box center [728, 409] width 1456 height 819
click at [668, 454] on video "Video Player" at bounding box center [728, 409] width 1456 height 819
click at [654, 313] on video "Video Player" at bounding box center [728, 409] width 1456 height 819
click at [711, 402] on span "Video Player" at bounding box center [727, 409] width 46 height 46
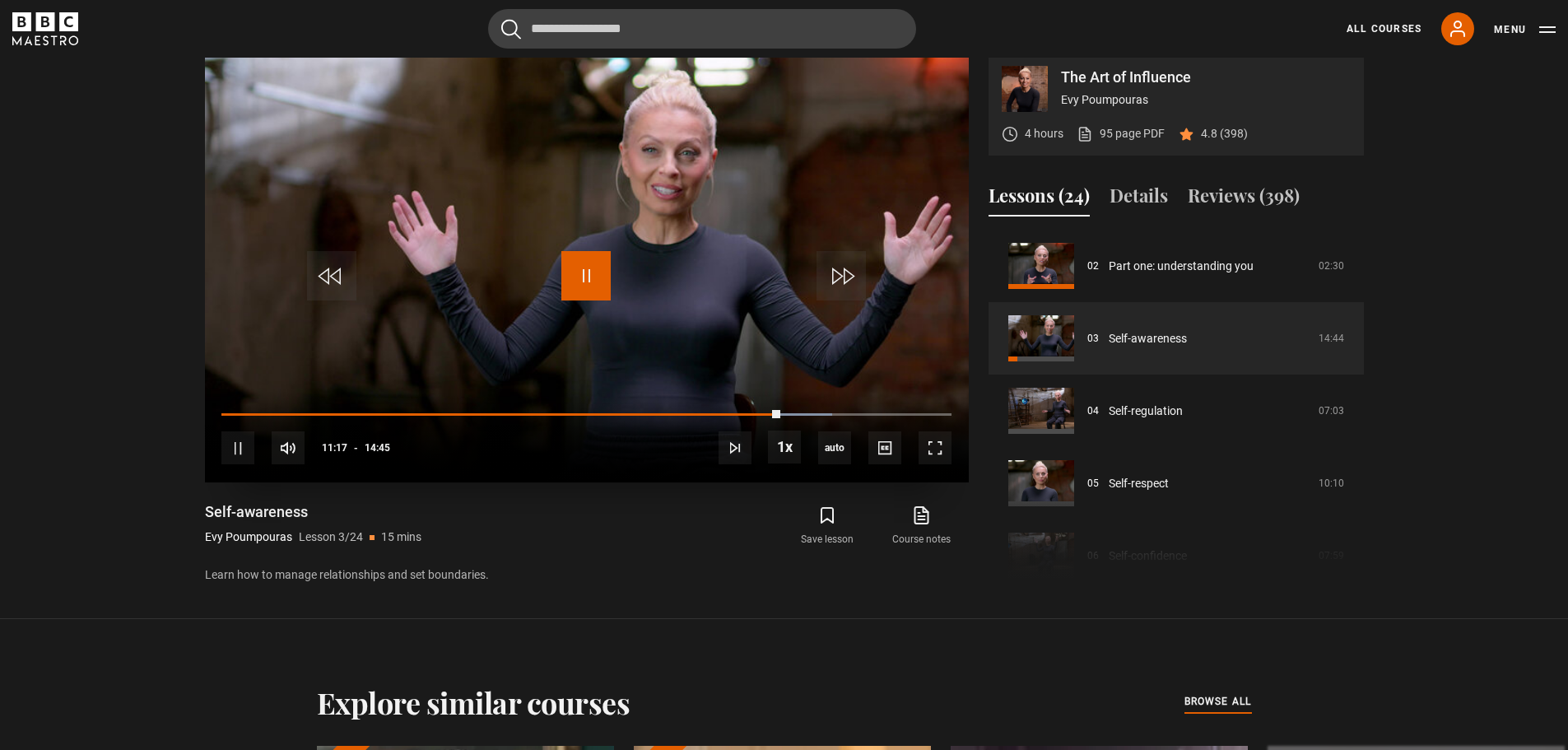
click at [590, 264] on span "Video Player" at bounding box center [585, 275] width 49 height 49
